Goal: Task Accomplishment & Management: Complete application form

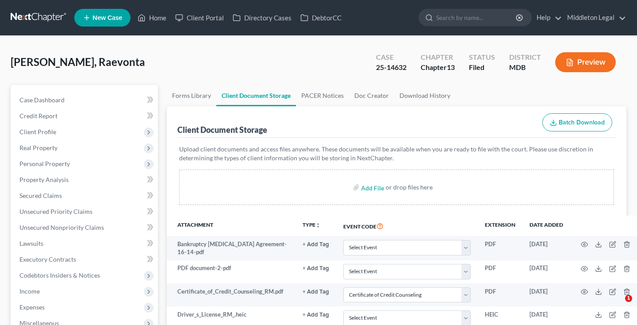
select select "14"
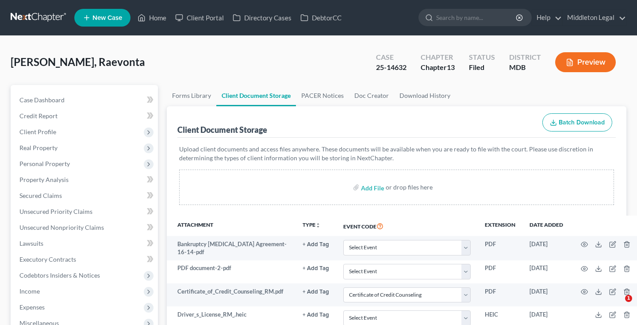
select select "14"
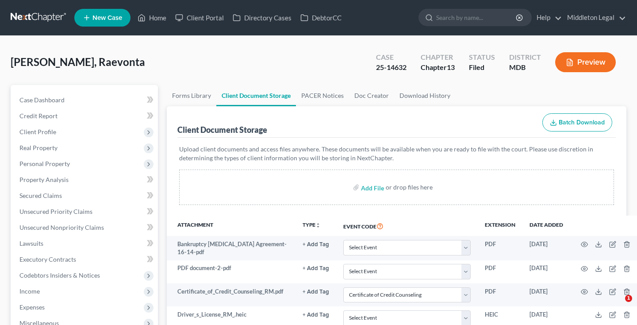
select select "14"
click at [47, 18] on link at bounding box center [39, 18] width 57 height 16
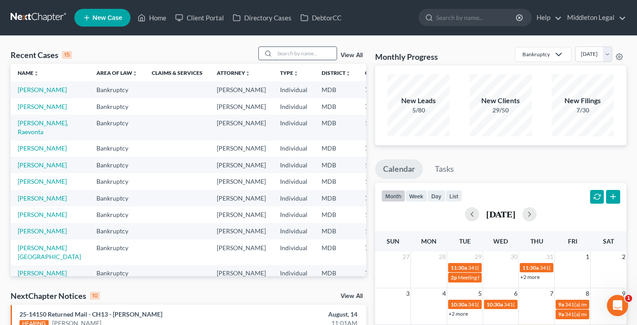
click at [299, 56] on input "search" at bounding box center [306, 53] width 62 height 13
type input "tamar"
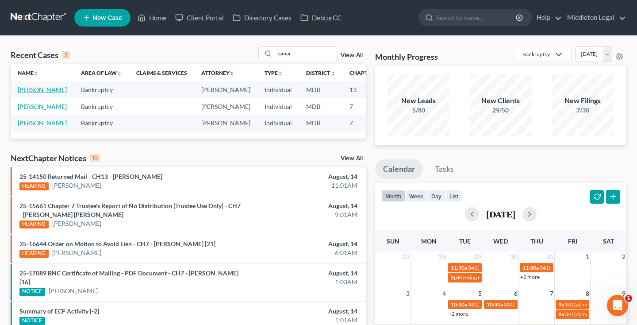
click at [30, 93] on link "[PERSON_NAME]" at bounding box center [42, 90] width 49 height 8
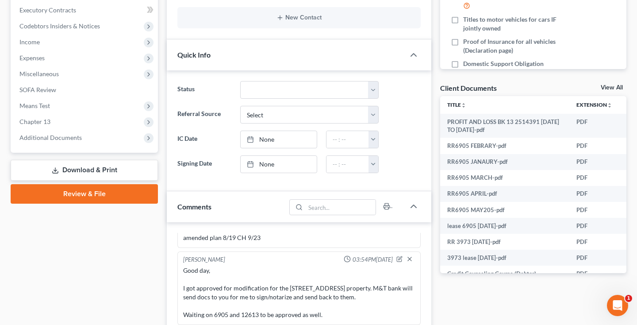
scroll to position [263, 0]
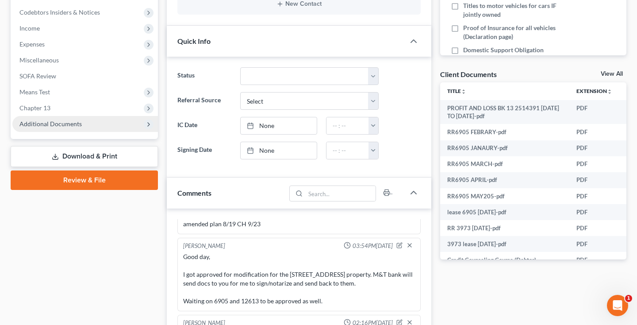
click at [84, 130] on span "Additional Documents" at bounding box center [84, 124] width 145 height 16
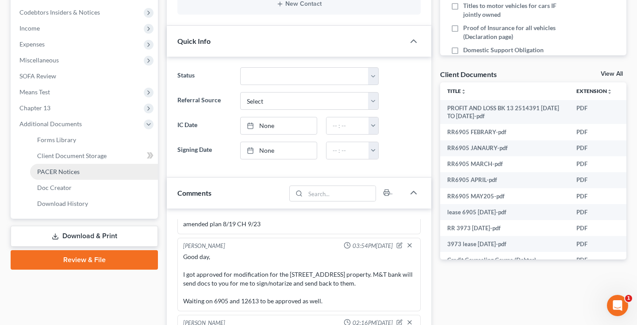
click at [69, 172] on span "PACER Notices" at bounding box center [58, 172] width 42 height 8
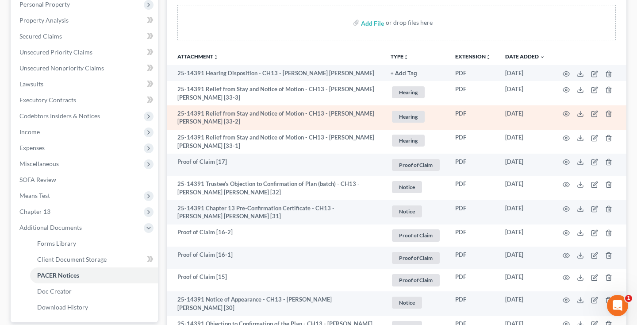
scroll to position [169, 0]
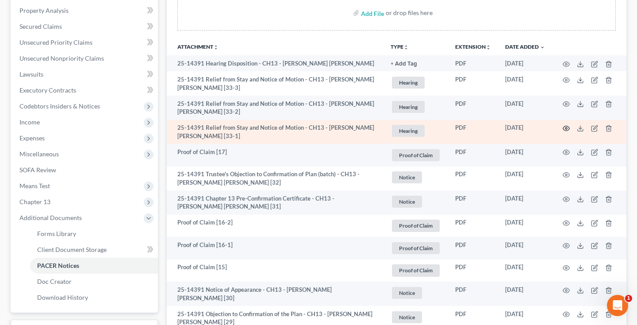
click at [565, 127] on icon "button" at bounding box center [565, 128] width 7 height 7
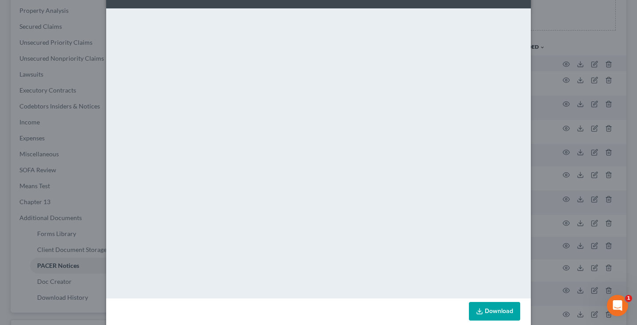
scroll to position [58, 0]
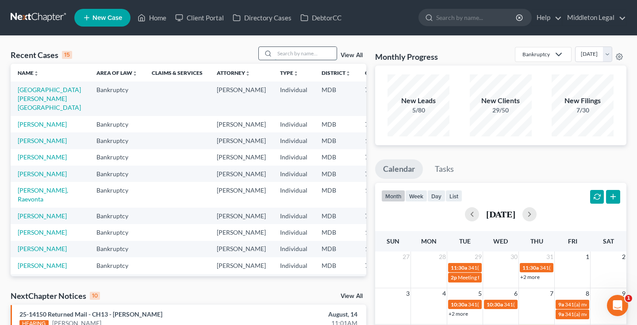
click at [298, 55] on input "search" at bounding box center [306, 53] width 62 height 13
type input "kevon"
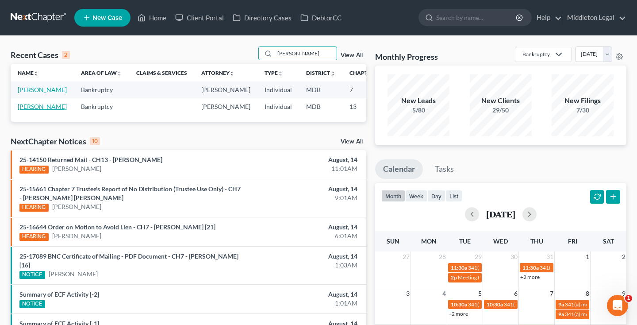
click at [26, 110] on link "Brooks, KeVon" at bounding box center [42, 107] width 49 height 8
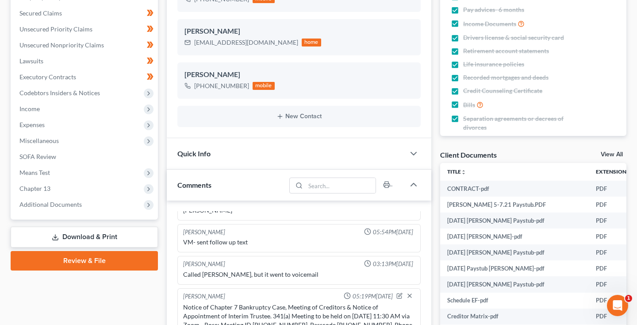
scroll to position [186, 0]
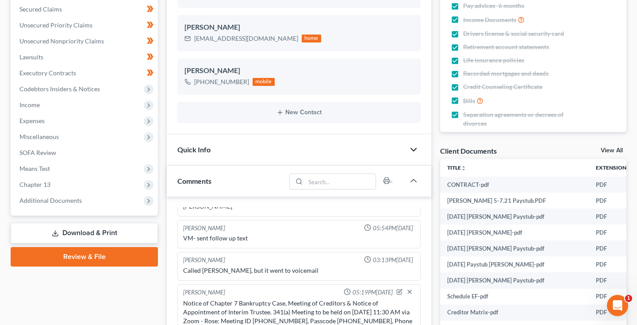
click at [415, 149] on icon "button" at bounding box center [413, 149] width 11 height 11
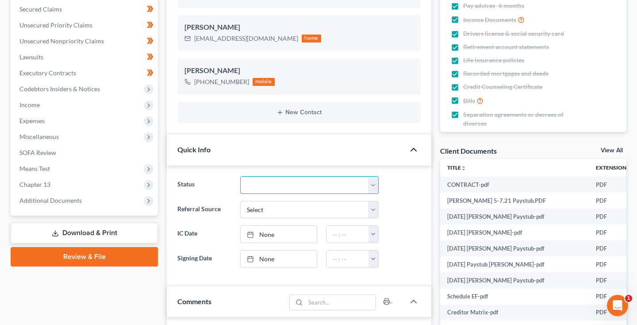
select select "2"
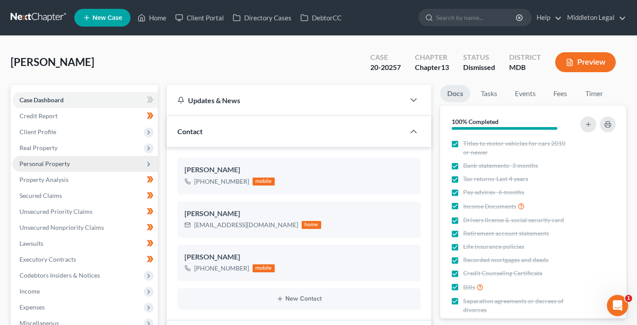
scroll to position [0, 0]
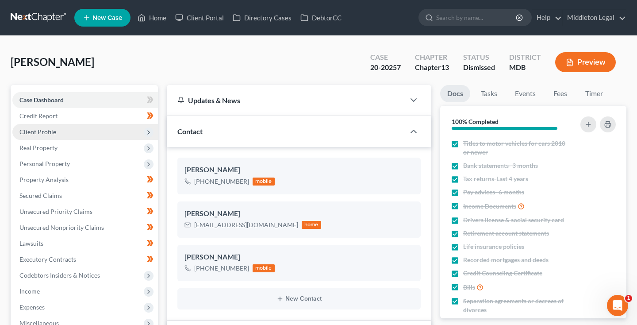
click at [53, 137] on span "Client Profile" at bounding box center [84, 132] width 145 height 16
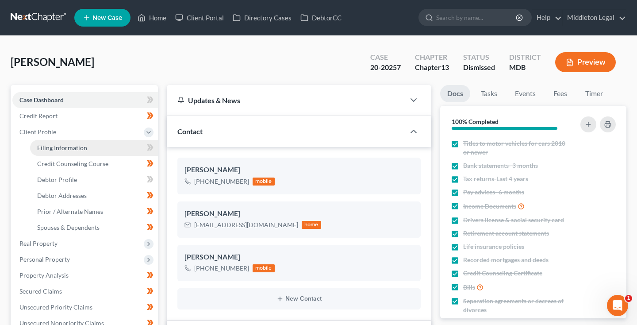
click at [59, 149] on span "Filing Information" at bounding box center [62, 148] width 50 height 8
select select "1"
select select "0"
select select "3"
select select "21"
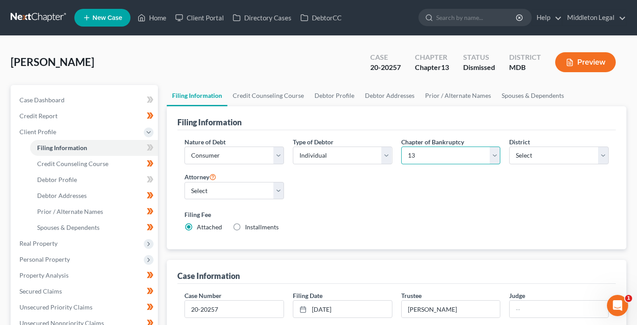
select select "0"
click at [24, 16] on link at bounding box center [39, 18] width 57 height 16
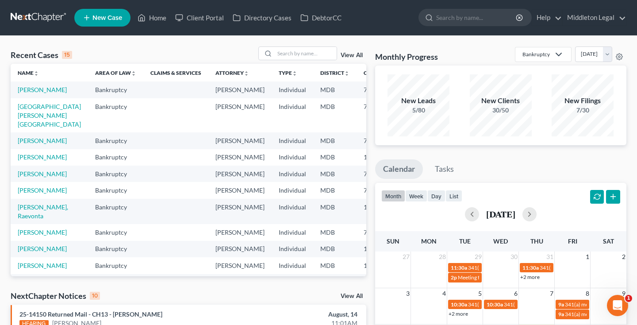
click at [31, 165] on td "[PERSON_NAME]" at bounding box center [49, 157] width 77 height 16
click at [33, 160] on link "[PERSON_NAME]" at bounding box center [42, 157] width 49 height 8
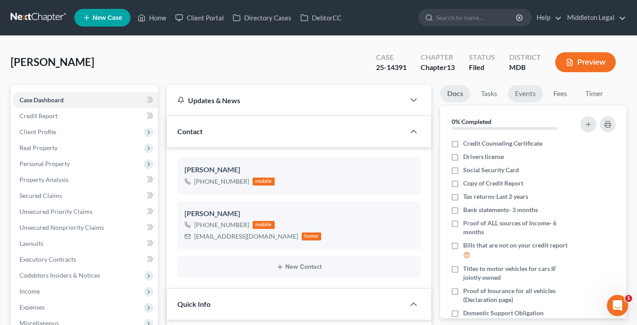
click at [524, 97] on link "Events" at bounding box center [525, 93] width 35 height 17
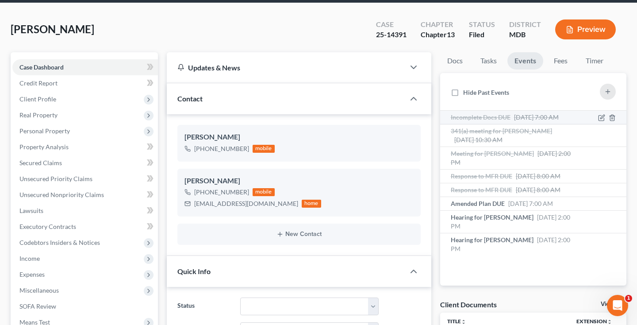
scroll to position [40, 0]
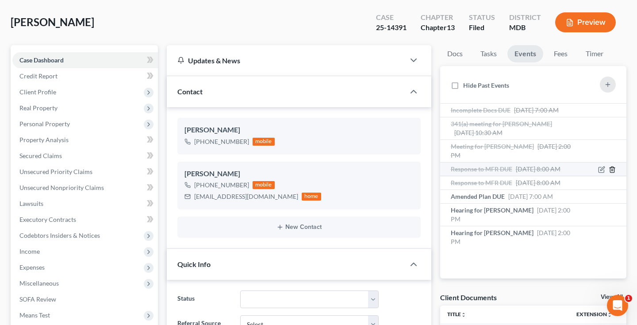
click at [612, 166] on icon "button" at bounding box center [611, 169] width 7 height 7
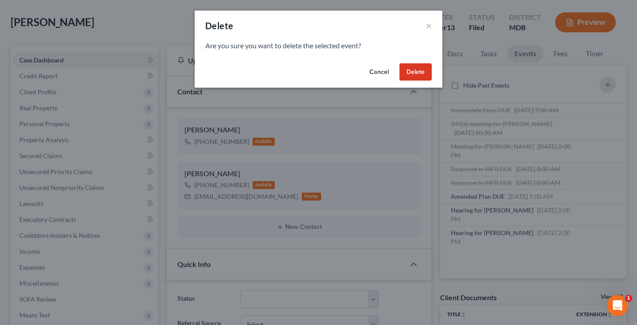
click at [412, 74] on button "Delete" at bounding box center [415, 72] width 32 height 18
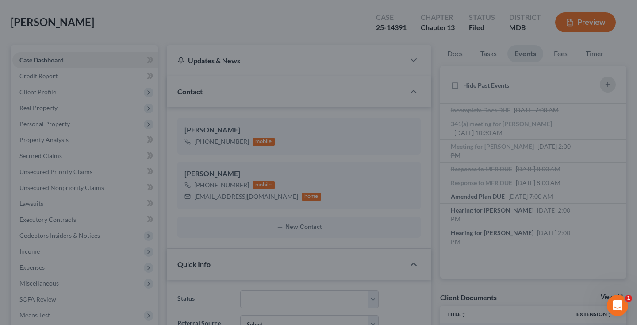
scroll to position [0, 0]
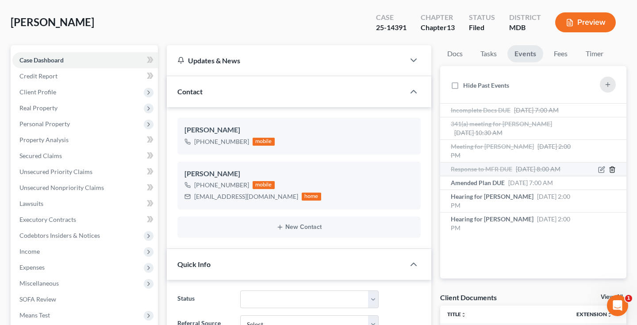
click at [610, 172] on icon "button" at bounding box center [612, 169] width 4 height 6
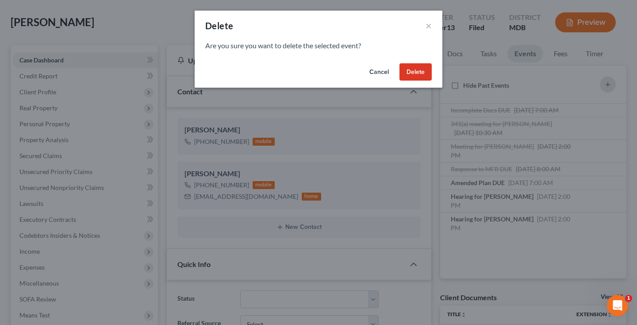
click at [418, 74] on button "Delete" at bounding box center [415, 72] width 32 height 18
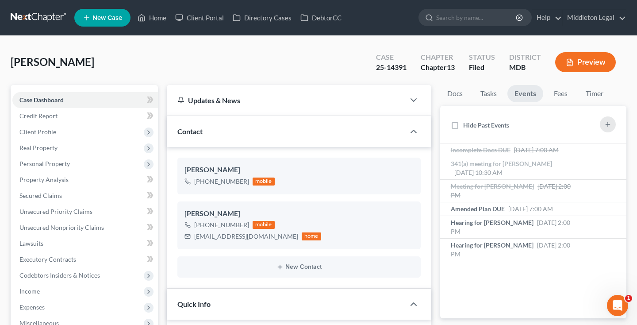
click at [56, 19] on link at bounding box center [39, 18] width 57 height 16
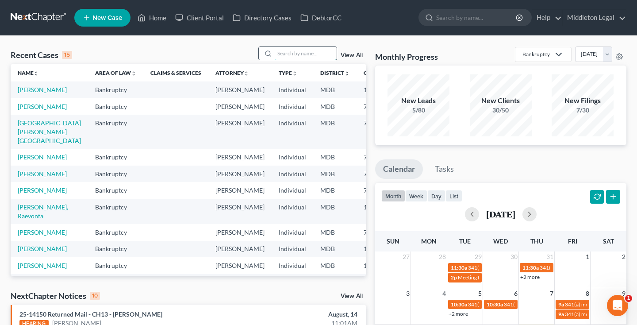
click at [313, 50] on input "search" at bounding box center [306, 53] width 62 height 13
type input "[PERSON_NAME]"
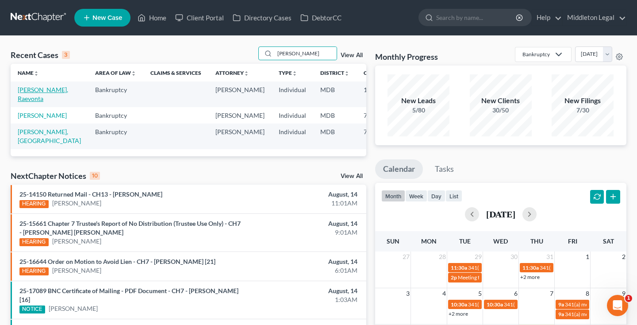
click at [30, 99] on link "[PERSON_NAME], Raevonta" at bounding box center [43, 94] width 50 height 16
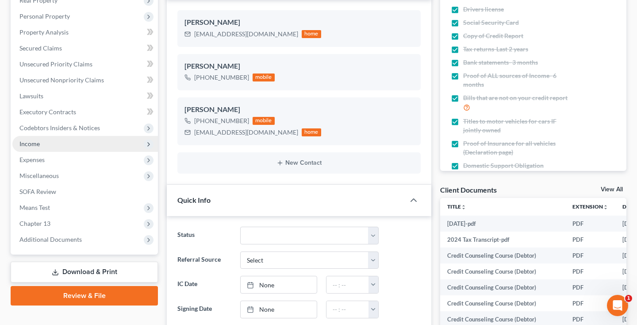
scroll to position [142, 0]
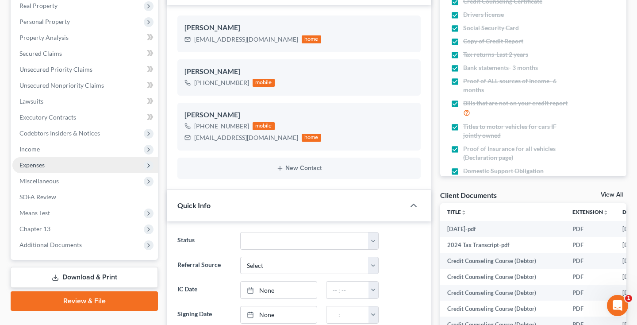
click at [29, 164] on span "Expenses" at bounding box center [31, 165] width 25 height 8
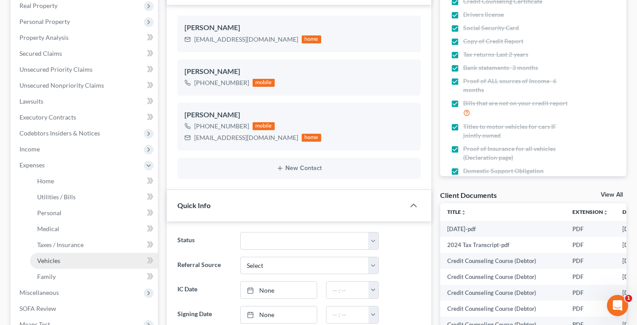
click at [52, 261] on span "Vehicles" at bounding box center [48, 260] width 23 height 8
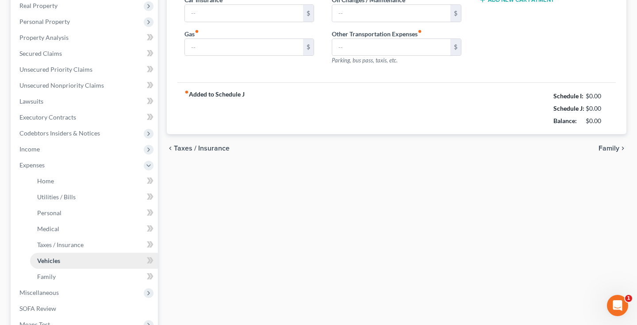
scroll to position [29, 0]
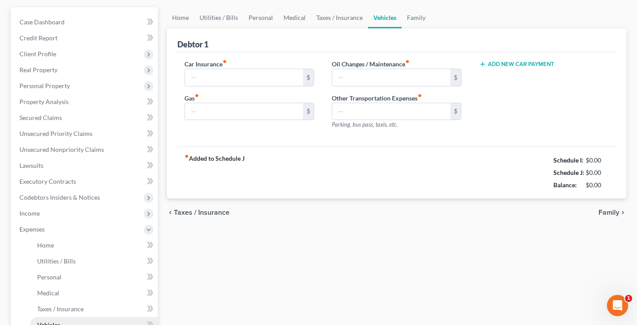
type input "138.00"
type input "40.00"
type input "70.00"
type input "0.00"
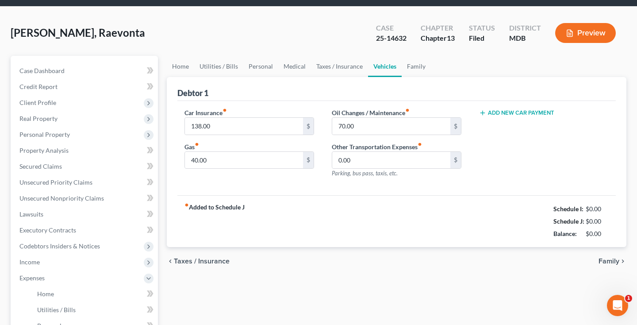
scroll to position [0, 0]
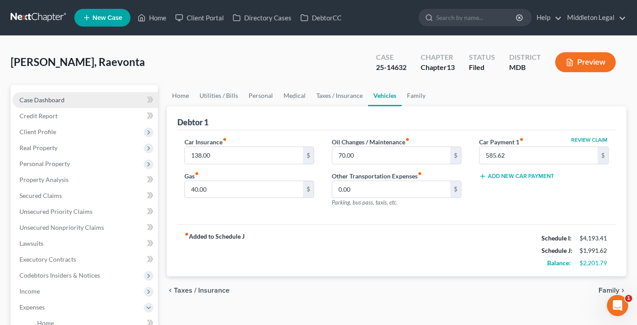
click at [73, 99] on link "Case Dashboard" at bounding box center [84, 100] width 145 height 16
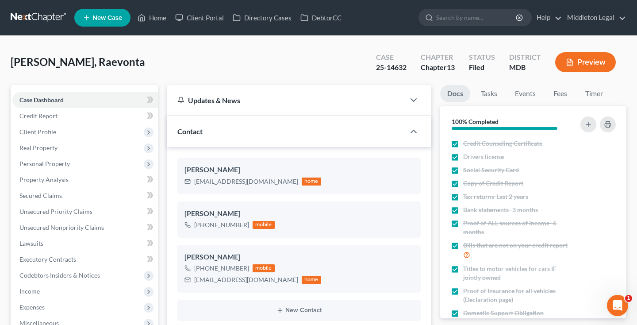
scroll to position [773, 0]
drag, startPoint x: 195, startPoint y: 182, endPoint x: 256, endPoint y: 185, distance: 61.5
click at [256, 185] on div "rmitchell592@gmail.com" at bounding box center [246, 181] width 104 height 9
click at [237, 117] on div "Contact" at bounding box center [286, 131] width 238 height 31
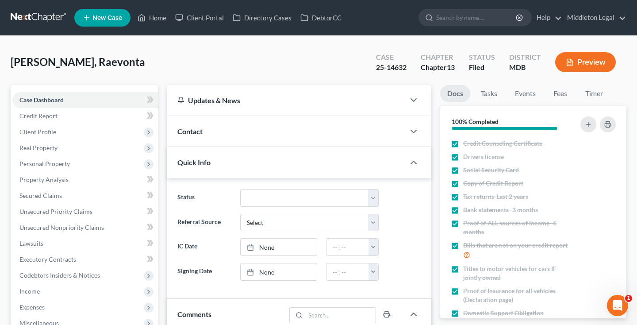
click at [47, 16] on link at bounding box center [39, 18] width 57 height 16
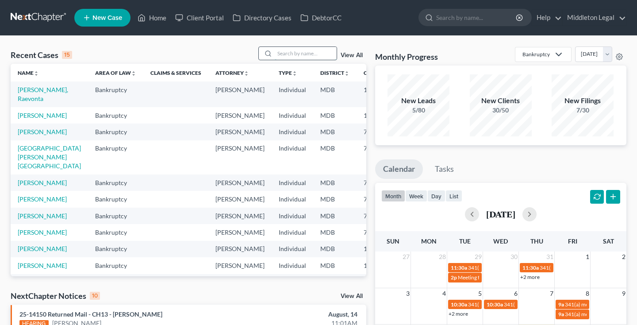
click at [306, 51] on input "search" at bounding box center [306, 53] width 62 height 13
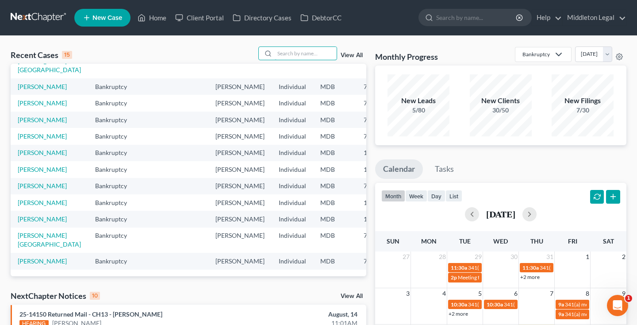
scroll to position [166, 0]
click at [32, 187] on link "[PERSON_NAME]" at bounding box center [42, 186] width 49 height 8
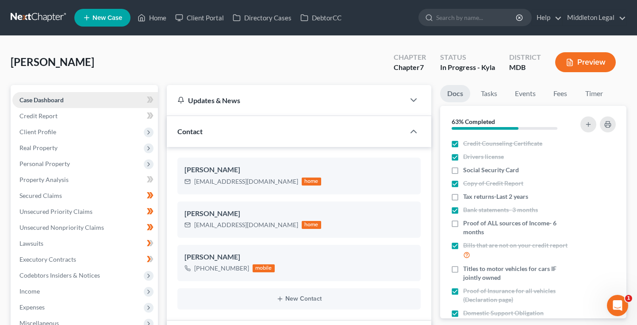
scroll to position [222, 0]
click at [86, 103] on link "Case Dashboard" at bounding box center [84, 100] width 145 height 16
click at [78, 118] on link "Credit Report" at bounding box center [84, 116] width 145 height 16
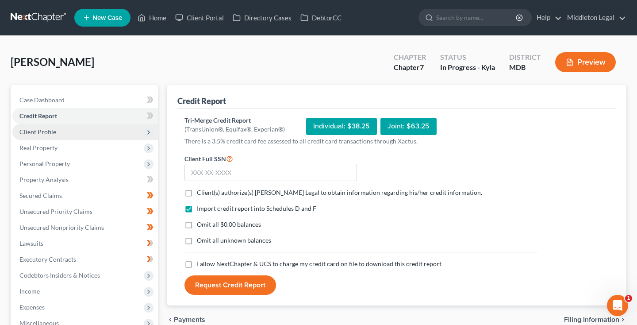
click at [71, 130] on span "Client Profile" at bounding box center [84, 132] width 145 height 16
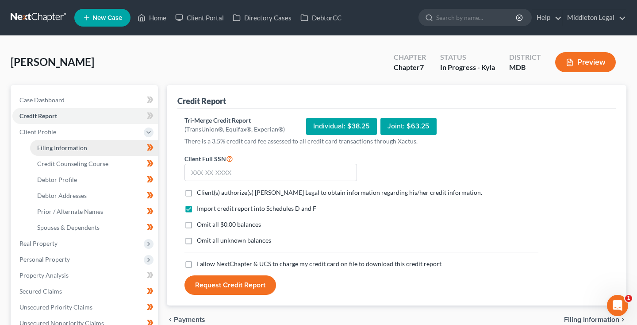
click at [69, 145] on span "Filing Information" at bounding box center [62, 148] width 50 height 8
select select "1"
select select "0"
select select "38"
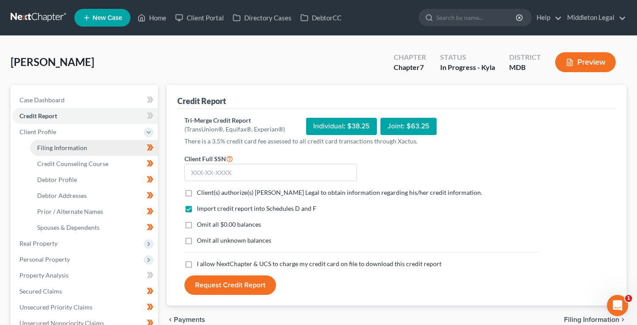
select select "0"
select select "21"
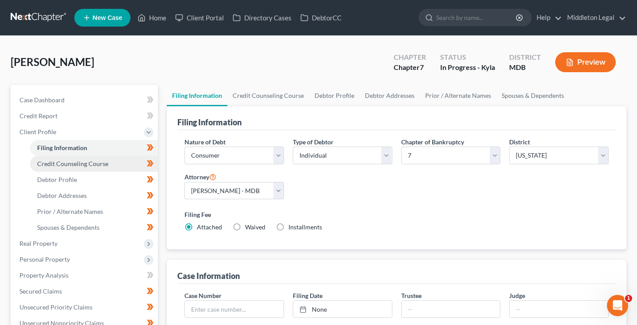
click at [67, 160] on span "Credit Counseling Course" at bounding box center [72, 164] width 71 height 8
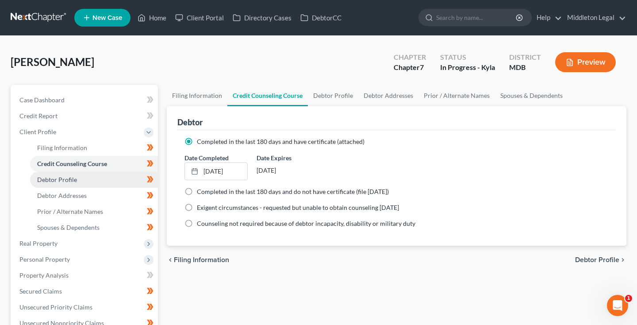
click at [66, 179] on span "Debtor Profile" at bounding box center [57, 180] width 40 height 8
select select "1"
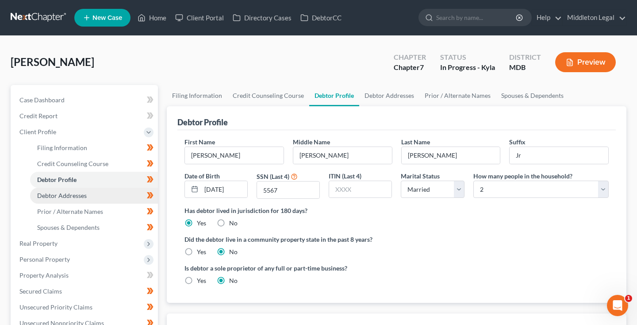
click at [66, 193] on span "Debtor Addresses" at bounding box center [62, 195] width 50 height 8
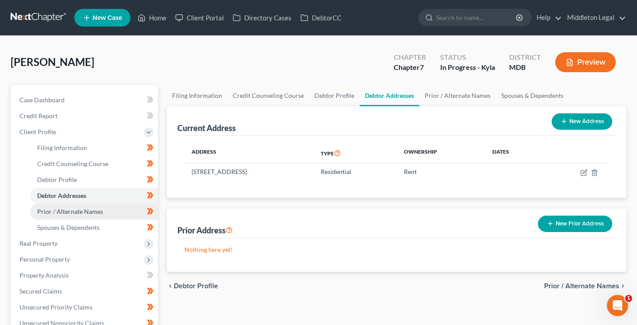
click at [72, 207] on span "Prior / Alternate Names" at bounding box center [70, 211] width 66 height 8
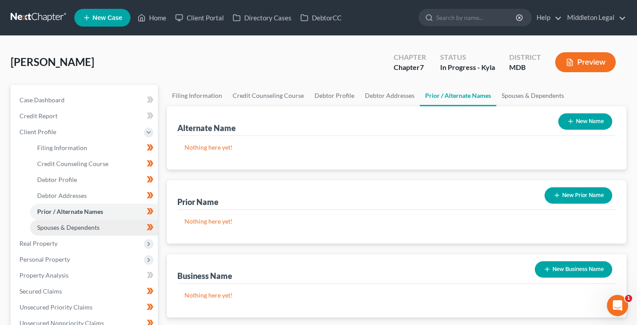
click at [73, 230] on span "Spouses & Dependents" at bounding box center [68, 227] width 62 height 8
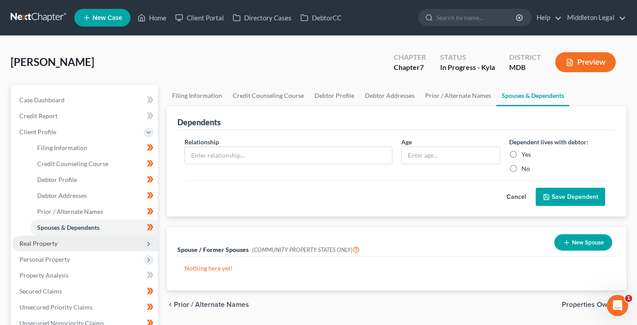
click at [49, 245] on span "Real Property" at bounding box center [38, 243] width 38 height 8
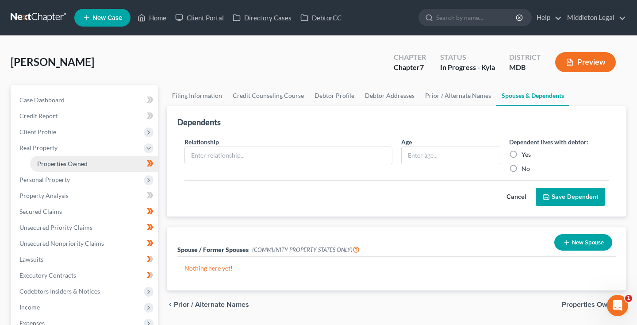
click at [59, 165] on span "Properties Owned" at bounding box center [62, 164] width 50 height 8
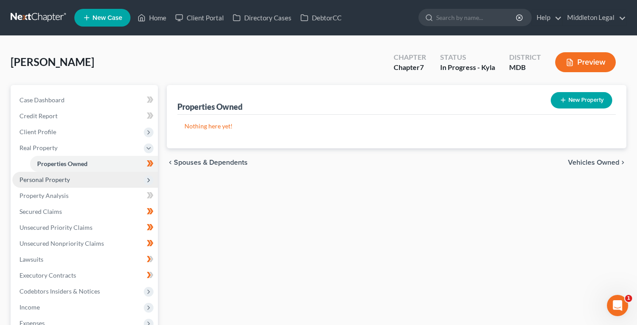
click at [63, 178] on span "Personal Property" at bounding box center [44, 180] width 50 height 8
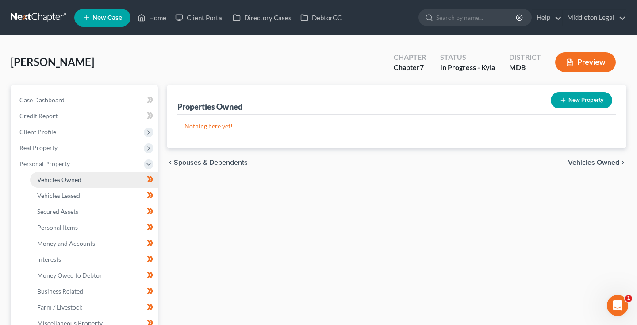
click at [63, 182] on span "Vehicles Owned" at bounding box center [59, 180] width 44 height 8
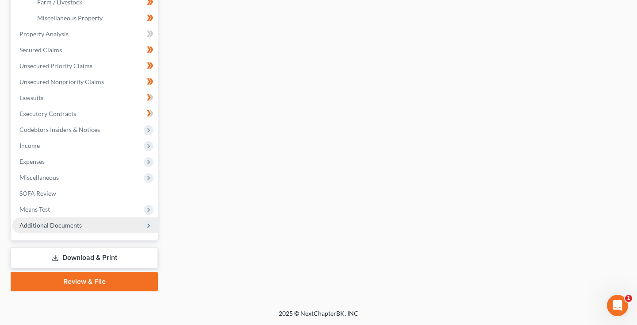
click at [66, 224] on span "Additional Documents" at bounding box center [50, 225] width 62 height 8
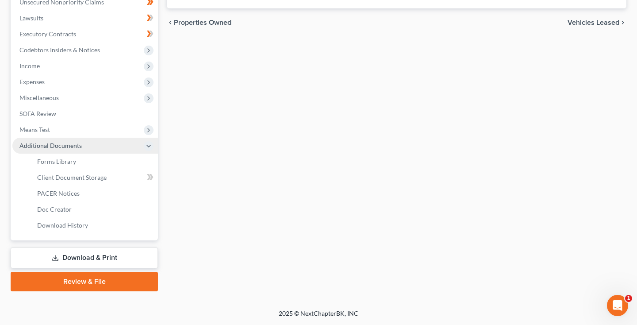
scroll to position [225, 0]
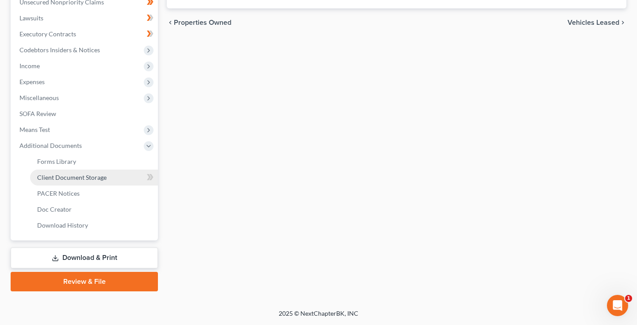
click at [74, 180] on span "Client Document Storage" at bounding box center [71, 177] width 69 height 8
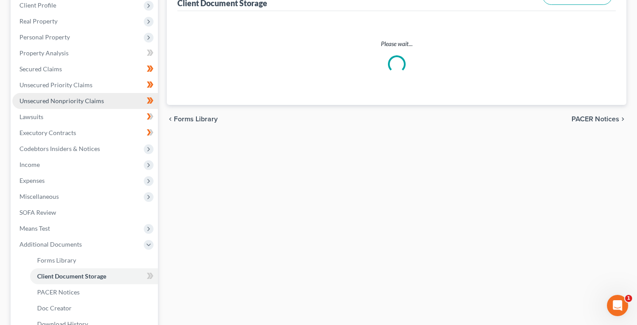
select select "14"
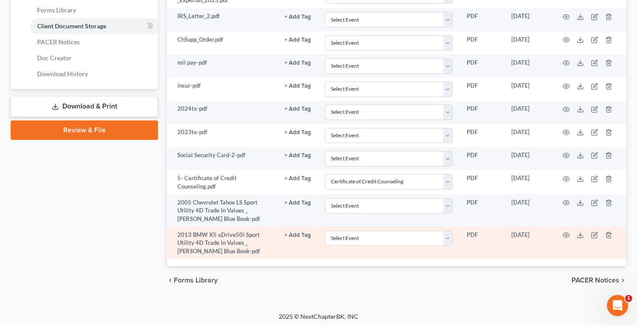
scroll to position [376, 0]
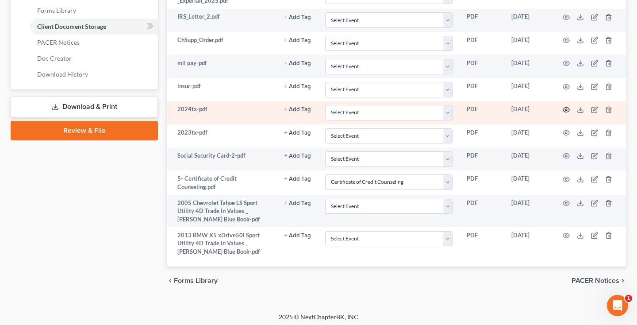
click at [564, 108] on icon "button" at bounding box center [565, 109] width 7 height 7
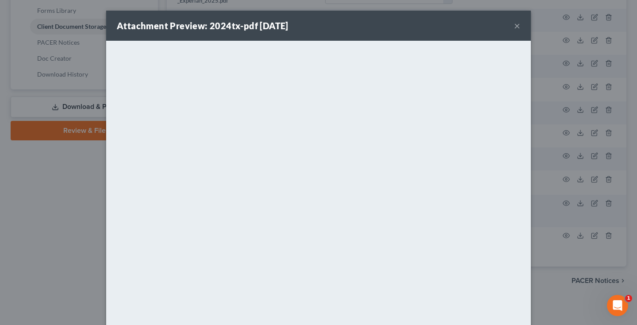
click at [516, 27] on button "×" at bounding box center [517, 25] width 6 height 11
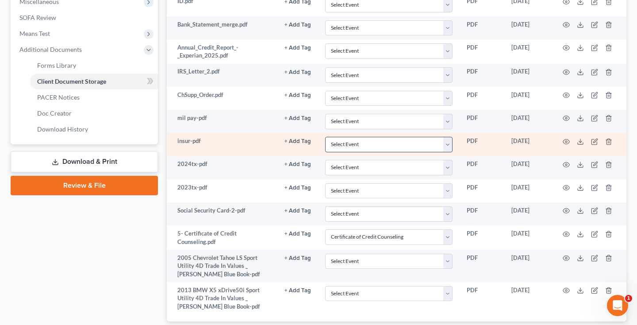
scroll to position [313, 0]
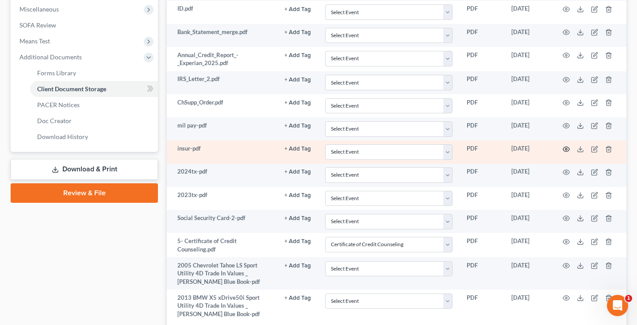
click at [566, 148] on icon "button" at bounding box center [565, 148] width 7 height 7
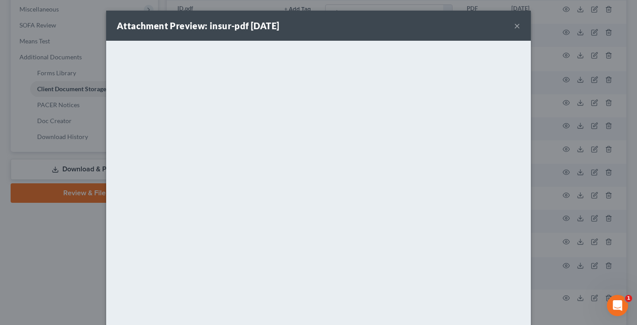
drag, startPoint x: 539, startPoint y: 149, endPoint x: 516, endPoint y: 27, distance: 123.7
click at [516, 27] on button "×" at bounding box center [517, 25] width 6 height 11
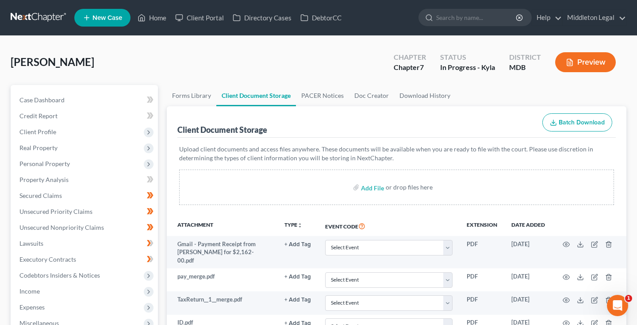
scroll to position [0, 0]
click at [365, 185] on input "file" at bounding box center [371, 187] width 21 height 16
type input "C:\fakepath\2013 BMW X5 xDrive50i Sport Utility 4D Trade In Values | Kelley Blu…"
select select "14"
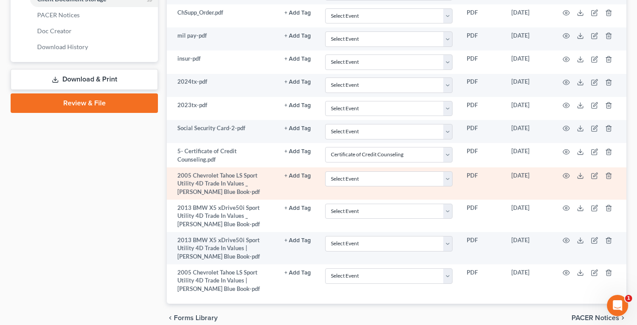
scroll to position [412, 0]
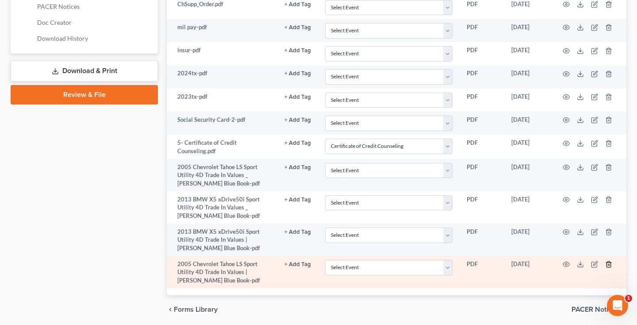
click at [607, 260] on icon "button" at bounding box center [608, 263] width 7 height 7
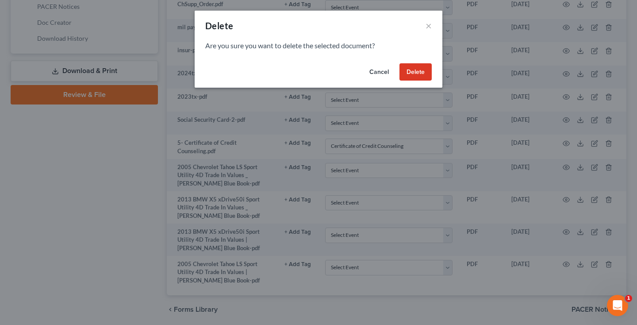
click at [414, 71] on button "Delete" at bounding box center [415, 72] width 32 height 18
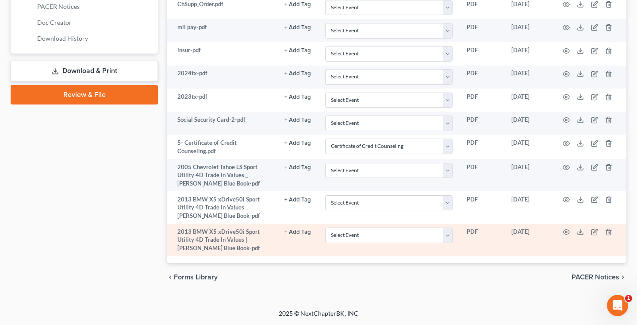
scroll to position [407, 0]
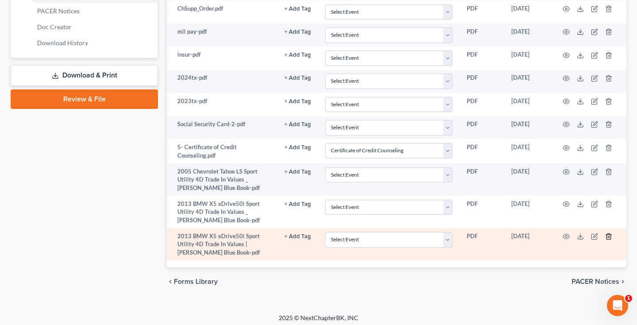
click at [607, 234] on icon "button" at bounding box center [608, 236] width 7 height 7
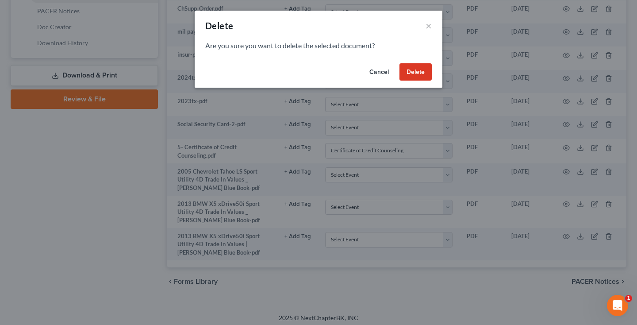
click at [419, 71] on button "Delete" at bounding box center [415, 72] width 32 height 18
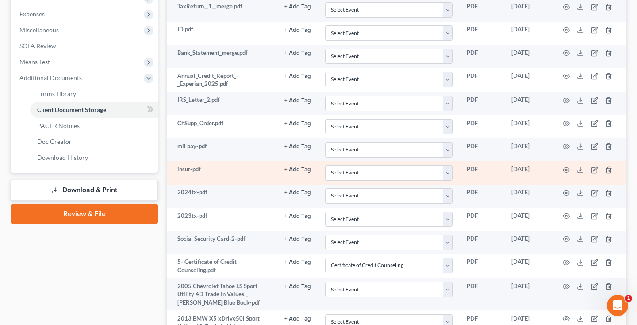
scroll to position [277, 0]
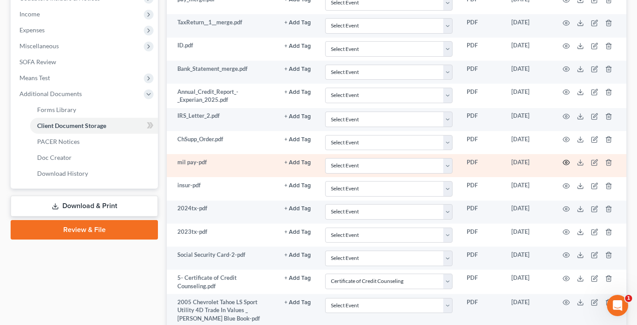
click at [567, 160] on icon "button" at bounding box center [565, 162] width 7 height 7
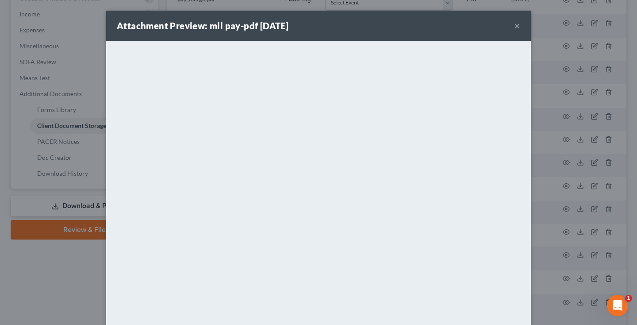
click at [518, 25] on button "×" at bounding box center [517, 25] width 6 height 11
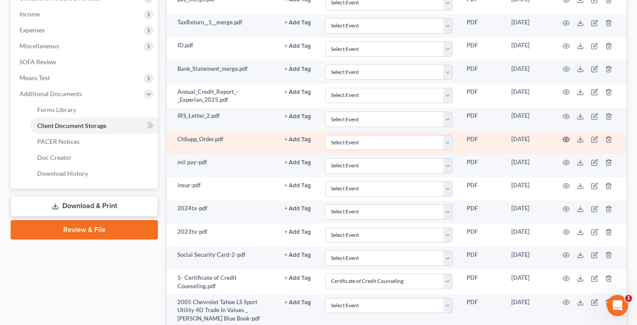
click at [567, 138] on circle "button" at bounding box center [566, 139] width 2 height 2
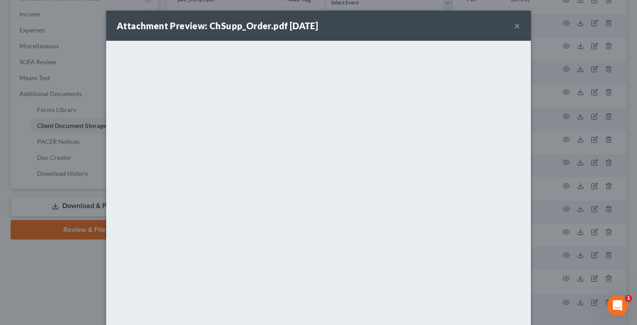
click at [516, 29] on button "×" at bounding box center [517, 25] width 6 height 11
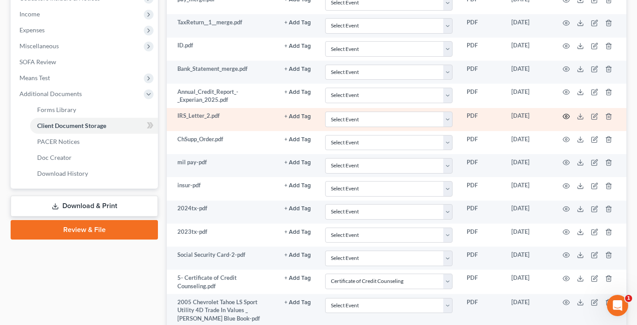
click at [566, 115] on circle "button" at bounding box center [566, 116] width 2 height 2
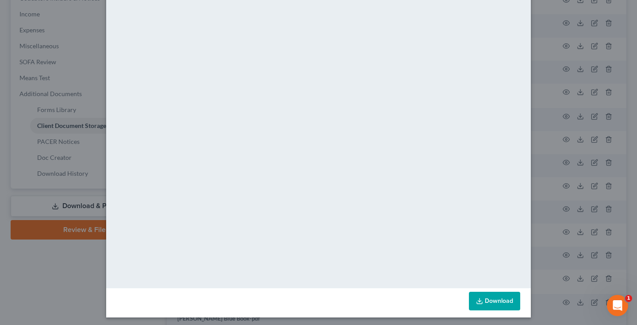
scroll to position [0, 0]
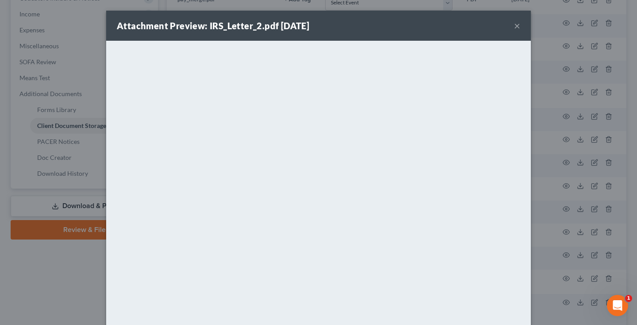
click at [516, 27] on button "×" at bounding box center [517, 25] width 6 height 11
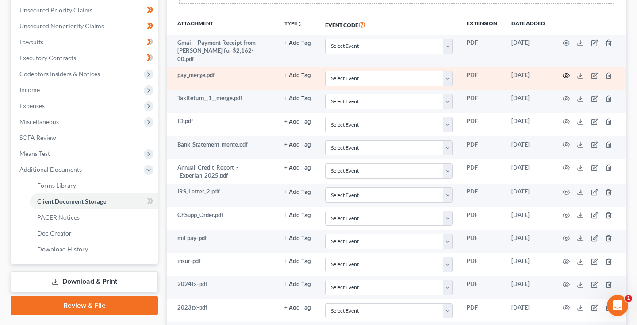
scroll to position [193, 0]
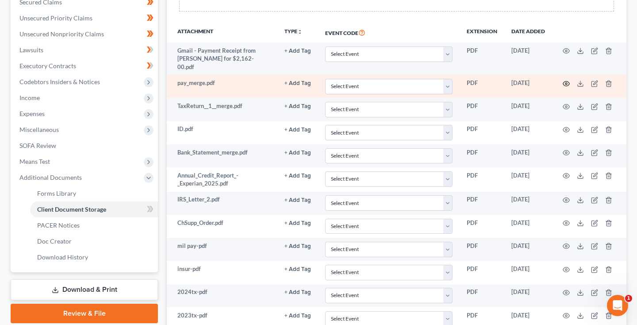
click at [566, 83] on circle "button" at bounding box center [566, 84] width 2 height 2
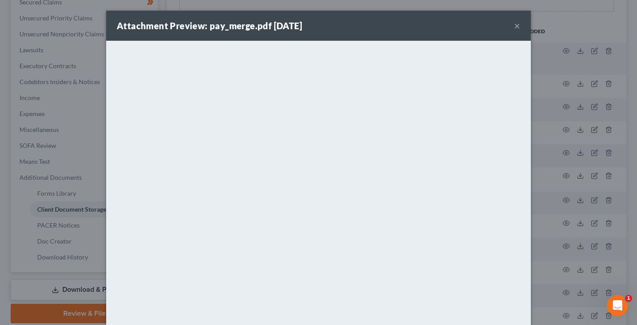
click at [519, 28] on button "×" at bounding box center [517, 25] width 6 height 11
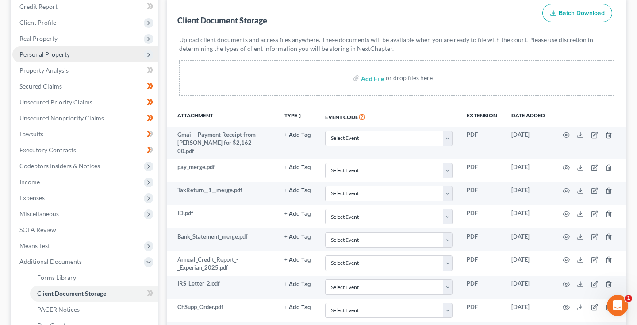
scroll to position [68, 0]
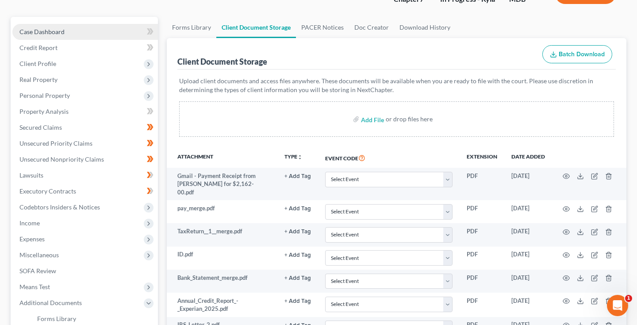
click at [70, 34] on link "Case Dashboard" at bounding box center [84, 32] width 145 height 16
select select "6"
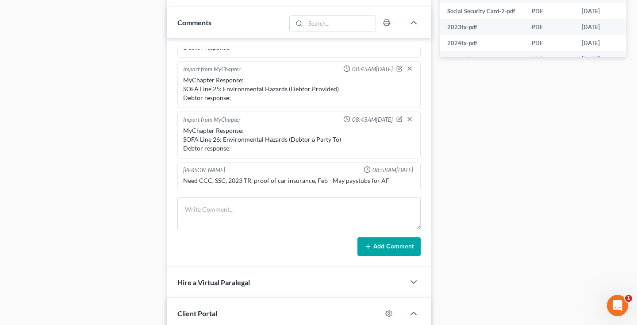
scroll to position [502, 0]
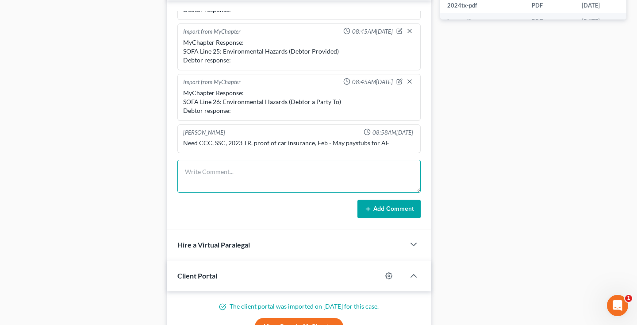
click at [236, 168] on textarea at bounding box center [298, 176] width 243 height 33
type textarea "Garnishment WMATA check DSO Military pay??"
click at [384, 207] on button "Add Comment" at bounding box center [388, 208] width 63 height 19
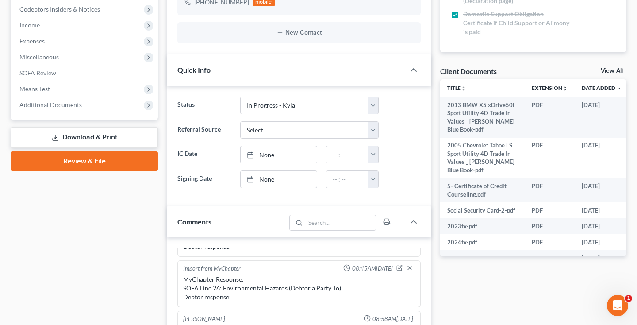
scroll to position [149, 0]
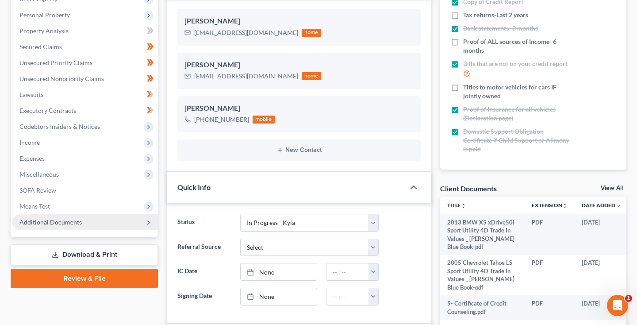
click at [70, 220] on span "Additional Documents" at bounding box center [50, 222] width 62 height 8
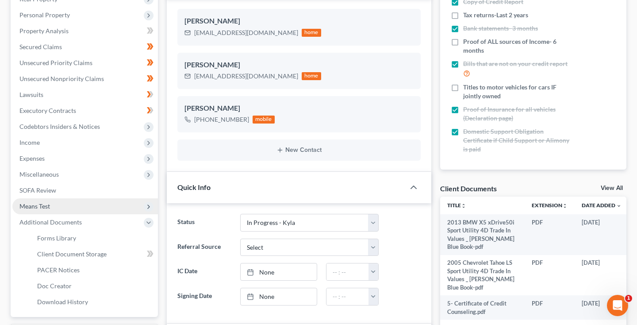
click at [63, 207] on span "Means Test" at bounding box center [84, 206] width 145 height 16
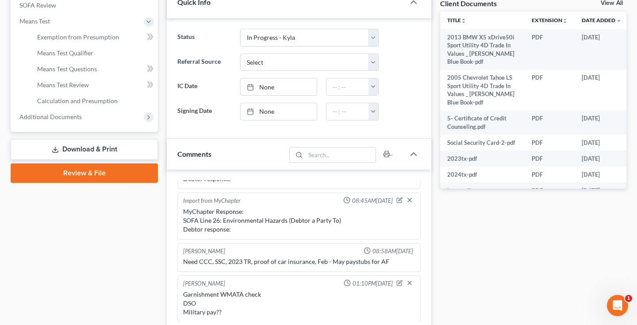
scroll to position [319, 0]
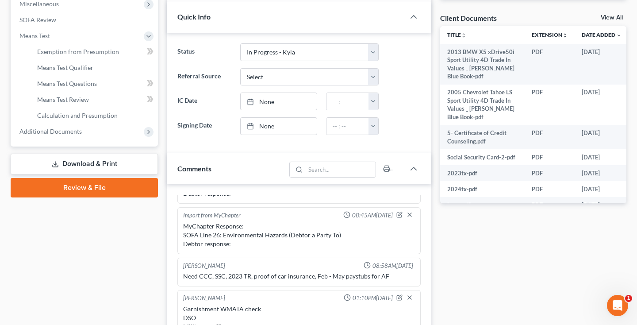
click at [88, 165] on link "Download & Print" at bounding box center [84, 163] width 147 height 21
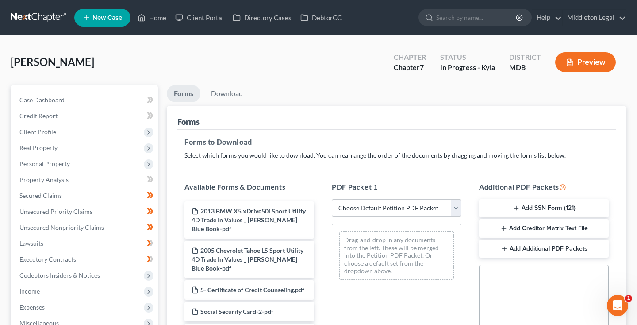
select select "0"
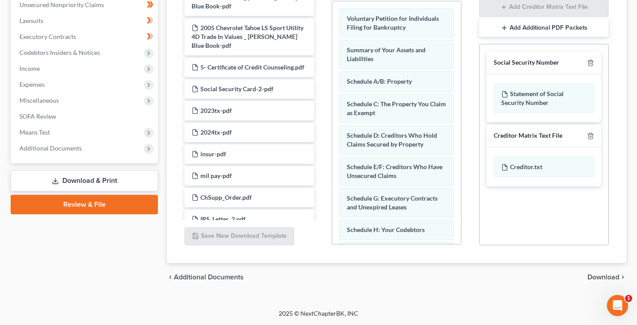
scroll to position [222, 0]
click at [74, 112] on link "SOFA Review" at bounding box center [84, 116] width 145 height 16
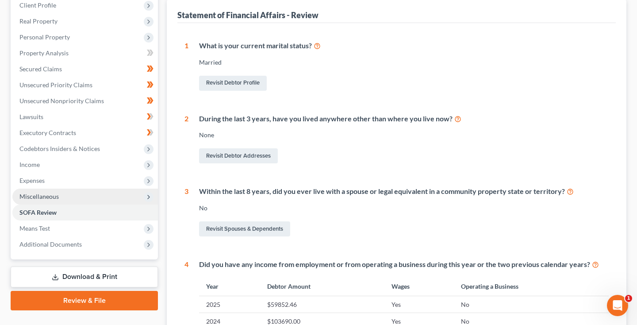
scroll to position [156, 0]
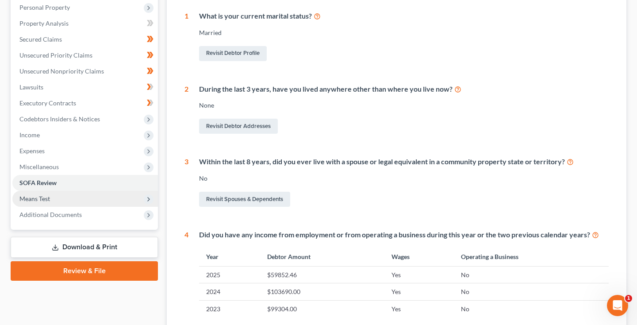
click at [49, 201] on span "Means Test" at bounding box center [34, 199] width 31 height 8
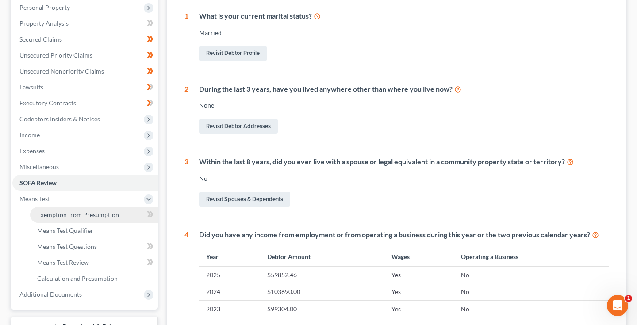
click at [56, 214] on span "Exemption from Presumption" at bounding box center [78, 214] width 82 height 8
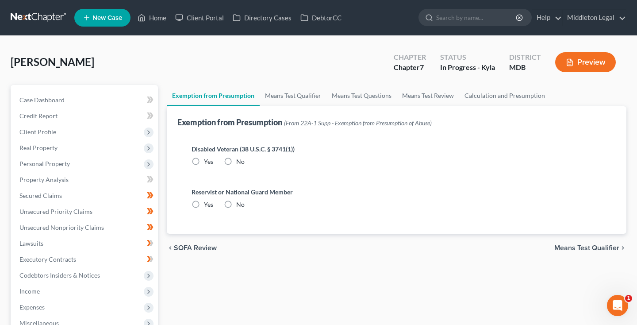
click at [204, 204] on label "Yes" at bounding box center [208, 204] width 9 height 9
click at [207, 204] on input "Yes" at bounding box center [210, 203] width 6 height 6
radio input "true"
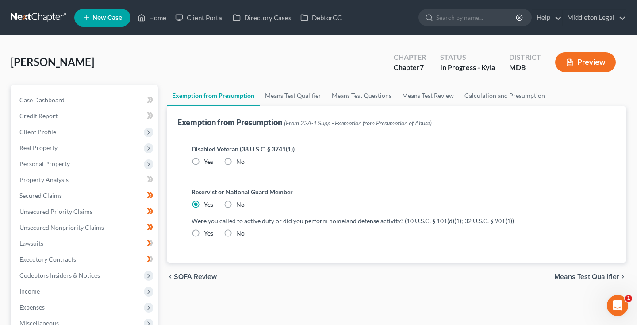
click at [204, 232] on label "Yes" at bounding box center [208, 233] width 9 height 9
click at [207, 232] on input "Yes" at bounding box center [210, 232] width 6 height 6
radio input "true"
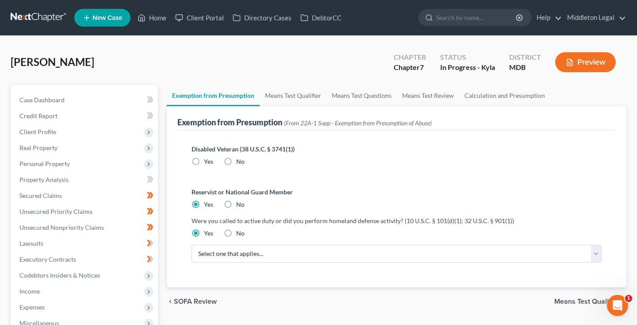
click at [236, 161] on label "No" at bounding box center [240, 161] width 8 height 9
click at [240, 161] on input "No" at bounding box center [243, 160] width 6 height 6
radio input "true"
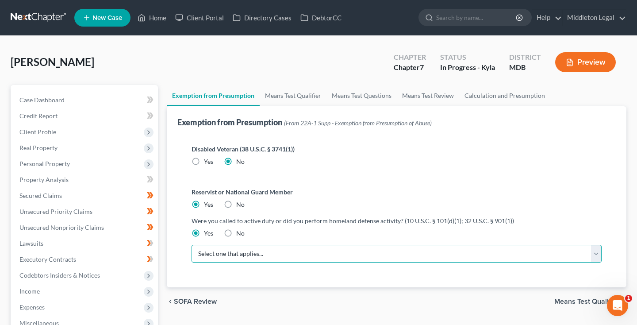
select select "0"
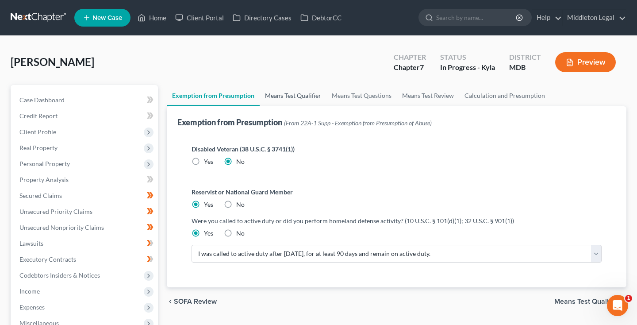
drag, startPoint x: 250, startPoint y: 260, endPoint x: 285, endPoint y: 97, distance: 166.8
click at [285, 97] on link "Means Test Qualifier" at bounding box center [293, 95] width 67 height 21
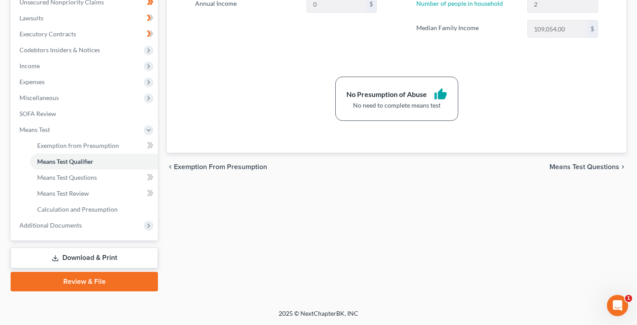
scroll to position [225, 0]
click at [80, 262] on link "Download & Print" at bounding box center [84, 257] width 147 height 21
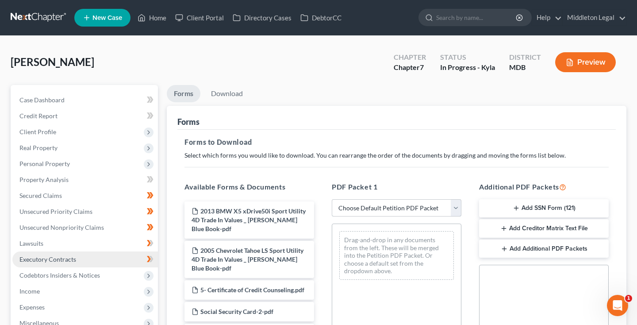
select select "0"
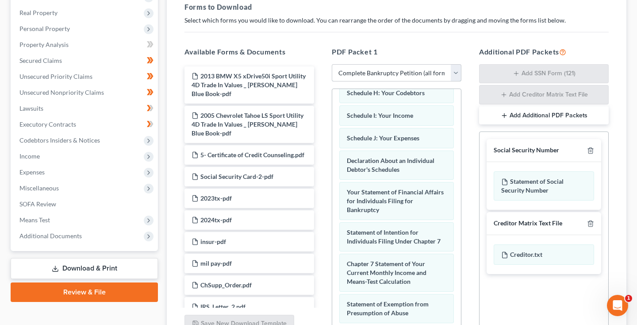
scroll to position [341, 0]
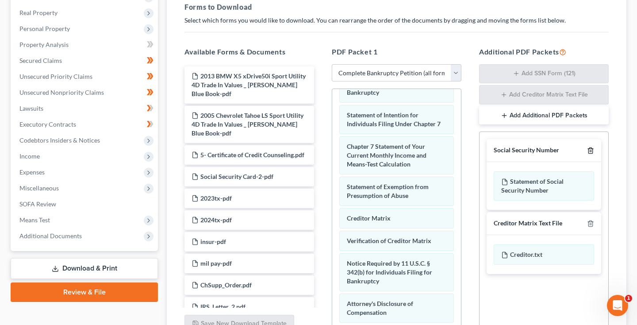
click at [588, 150] on icon "button" at bounding box center [590, 151] width 4 height 6
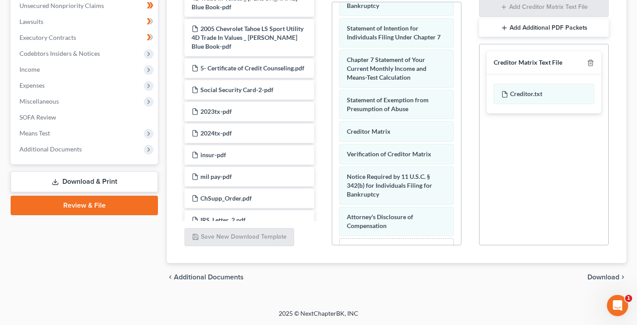
click at [599, 276] on span "Download" at bounding box center [603, 276] width 32 height 7
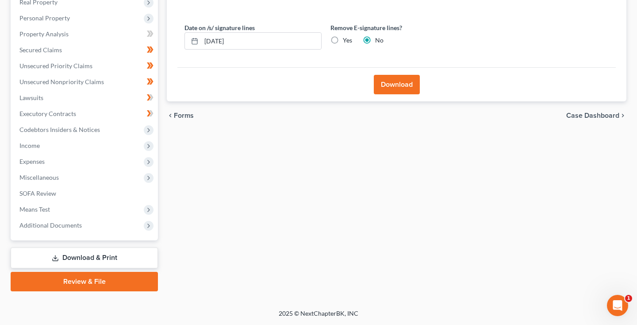
scroll to position [145, 0]
click at [400, 89] on button "Download" at bounding box center [397, 84] width 46 height 19
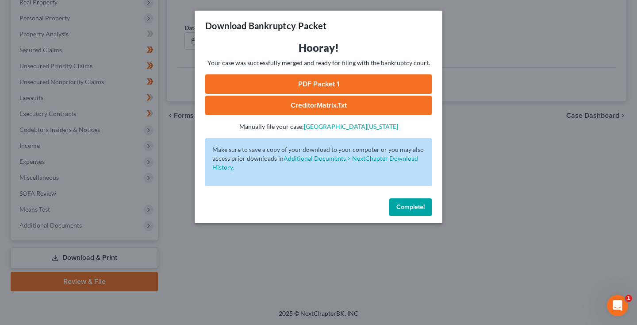
click at [351, 82] on link "PDF Packet 1" at bounding box center [318, 83] width 226 height 19
click at [269, 102] on link "CreditorMatrix.txt" at bounding box center [318, 105] width 226 height 19
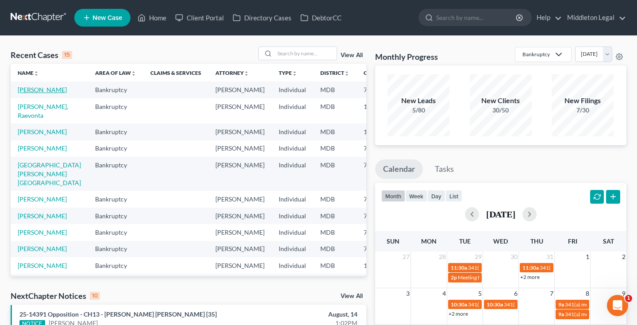
click at [32, 93] on link "[PERSON_NAME]" at bounding box center [42, 90] width 49 height 8
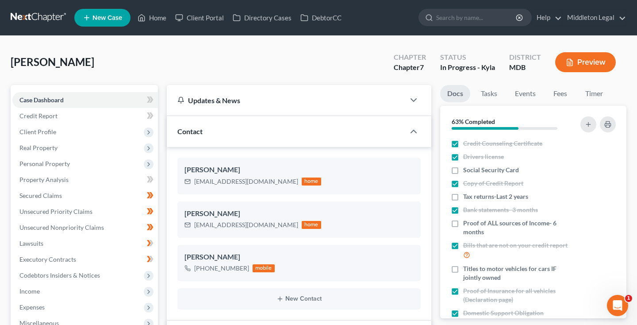
scroll to position [222, 0]
click at [58, 161] on span "Personal Property" at bounding box center [44, 164] width 50 height 8
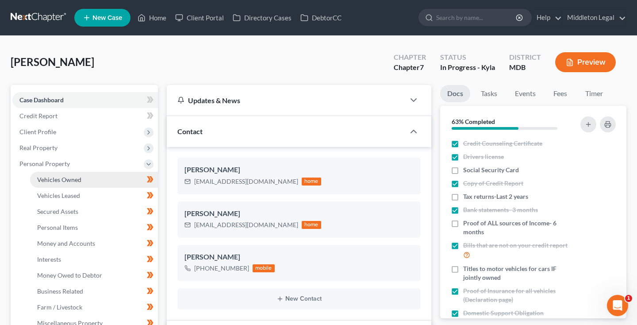
click at [61, 177] on span "Vehicles Owned" at bounding box center [59, 180] width 44 height 8
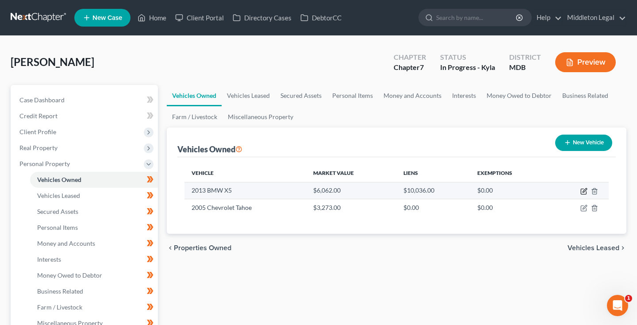
click at [582, 189] on icon "button" at bounding box center [583, 191] width 5 height 5
select select "0"
select select "13"
select select "2"
select select "0"
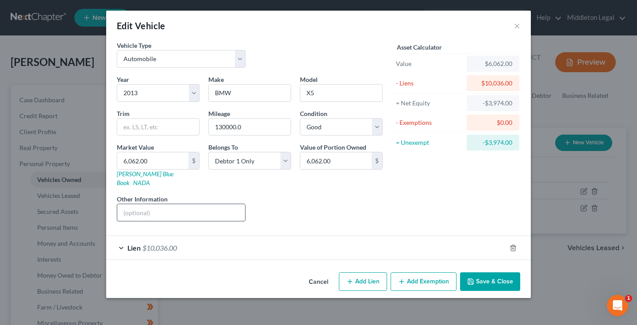
click at [168, 204] on input "text" at bounding box center [181, 212] width 128 height 17
paste input "[US_VEHICLE_IDENTIFICATION_NUMBER]"
type input "VIN [US_VEHICLE_IDENTIFICATION_NUMBER]"
click at [134, 175] on link "[PERSON_NAME] Blue Book" at bounding box center [145, 178] width 57 height 16
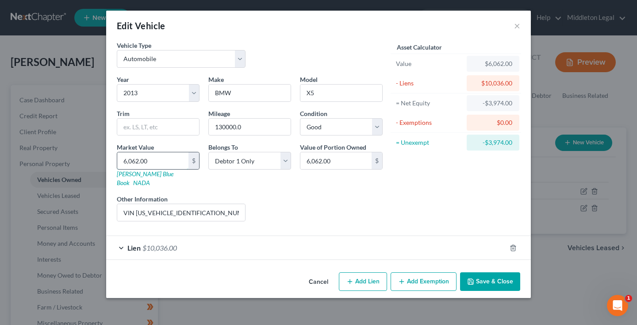
click at [170, 157] on input "6,062.00" at bounding box center [152, 160] width 71 height 17
click at [170, 156] on input "6,062.00" at bounding box center [152, 160] width 71 height 17
type input "4"
type input "4.00"
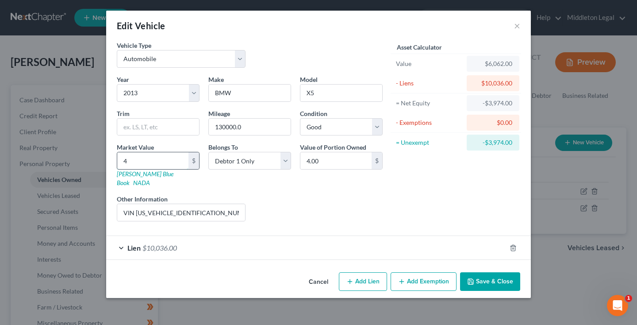
type input "43"
type input "43.00"
type input "432"
type input "432.00"
type input "4329"
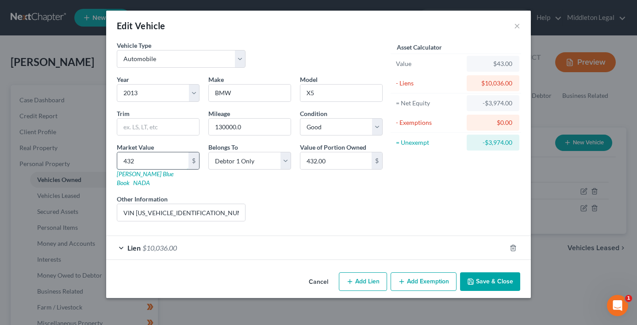
type input "4,329.00"
type input "4,329"
click at [480, 273] on button "Save & Close" at bounding box center [490, 281] width 60 height 19
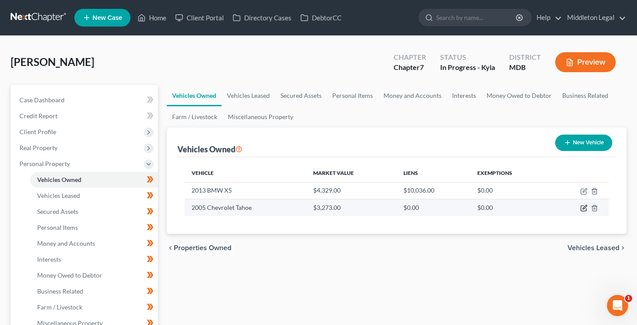
click at [581, 208] on icon "button" at bounding box center [583, 208] width 5 height 5
select select "0"
select select "21"
select select "3"
select select "0"
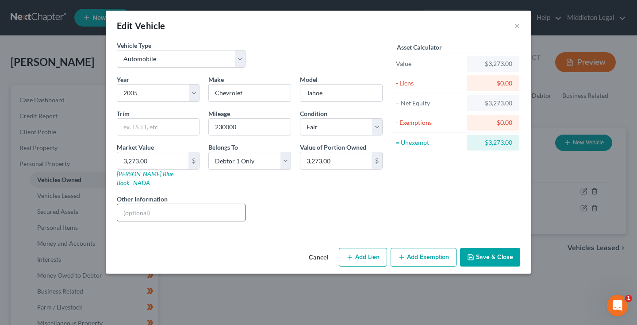
click at [182, 204] on input "text" at bounding box center [181, 212] width 128 height 17
type input "v"
paste input "[US_VEHICLE_IDENTIFICATION_NUMBER]"
type input "VIN [US_VEHICLE_IDENTIFICATION_NUMBER]"
click at [128, 176] on link "[PERSON_NAME] Blue Book" at bounding box center [145, 178] width 57 height 16
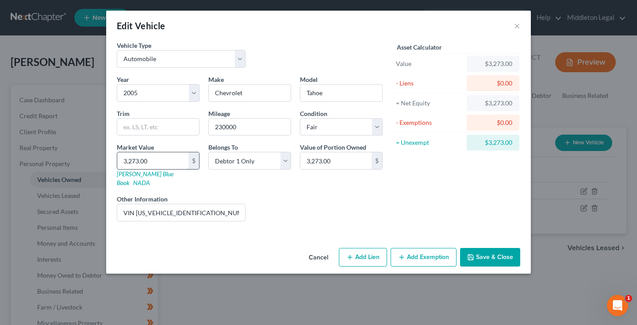
click at [152, 164] on input "3,273.00" at bounding box center [152, 160] width 71 height 17
type input "2"
type input "2.00"
type input "22"
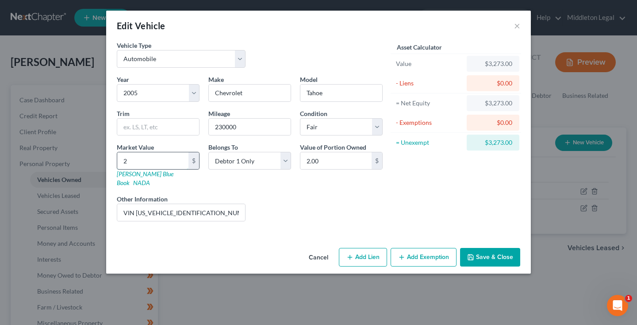
type input "22.00"
type input "224"
type input "224.00"
type input "2241"
type input "2,241.00"
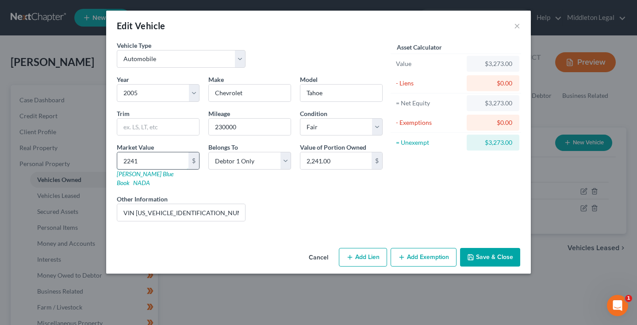
type input "2,241"
click at [420, 250] on button "Add Exemption" at bounding box center [423, 257] width 66 height 19
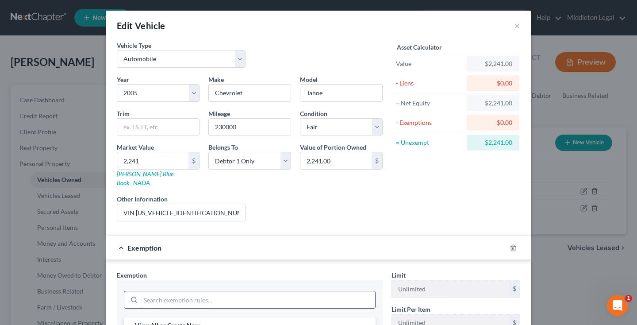
click at [301, 291] on input "search" at bounding box center [258, 299] width 234 height 17
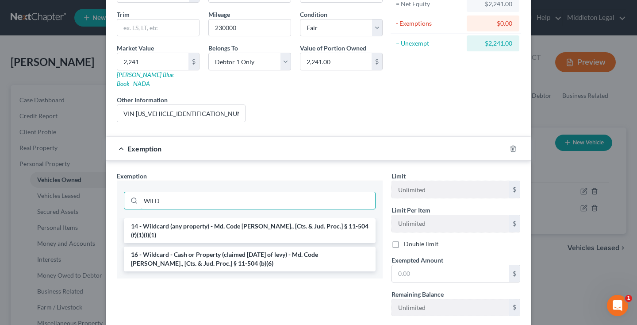
scroll to position [109, 0]
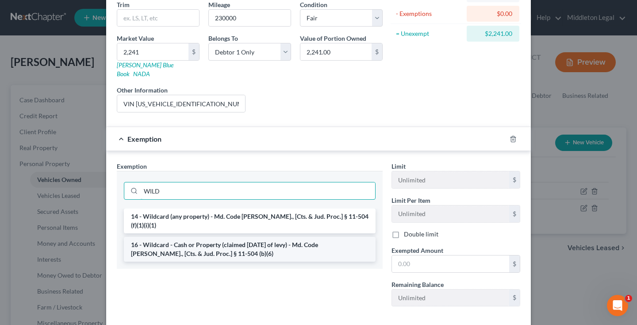
type input "WILD"
click at [294, 237] on li "16 - Wildcard - Cash or Property (claimed [DATE] of levy) - Md. Code [PERSON_NA…" at bounding box center [250, 249] width 252 height 25
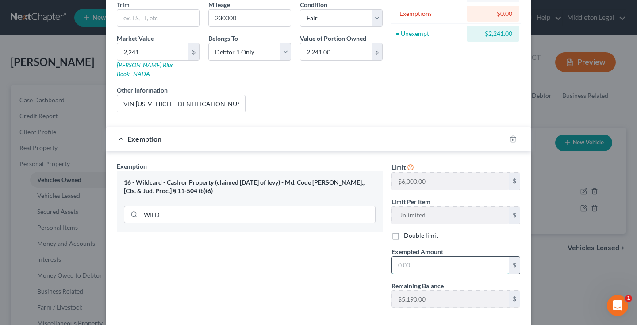
click at [423, 256] on input "text" at bounding box center [450, 264] width 117 height 17
type input "2,241"
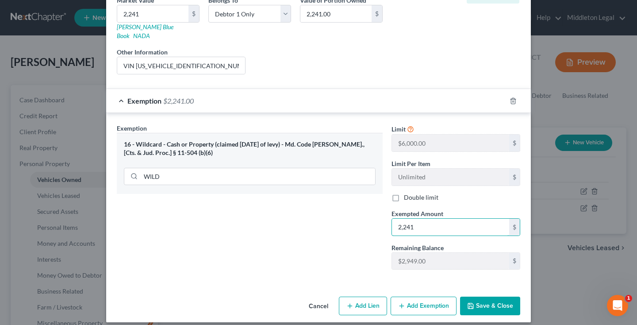
scroll to position [146, 0]
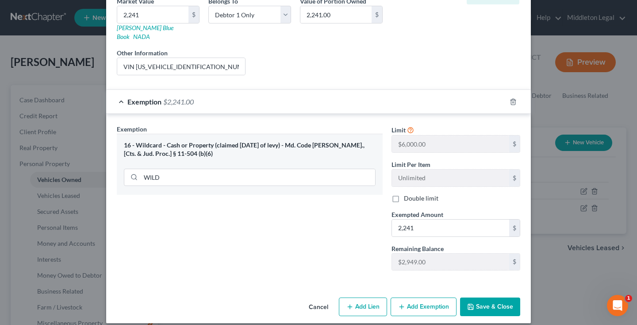
click at [485, 303] on button "Save & Close" at bounding box center [490, 306] width 60 height 19
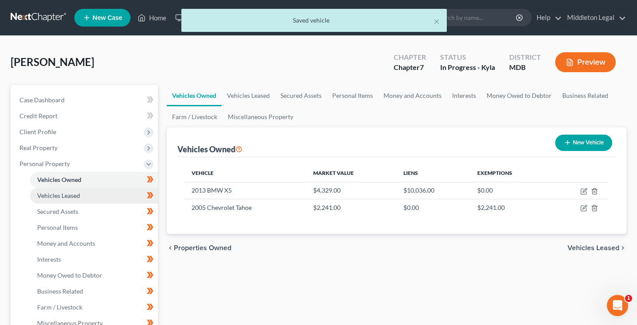
click at [80, 195] on link "Vehicles Leased" at bounding box center [94, 195] width 128 height 16
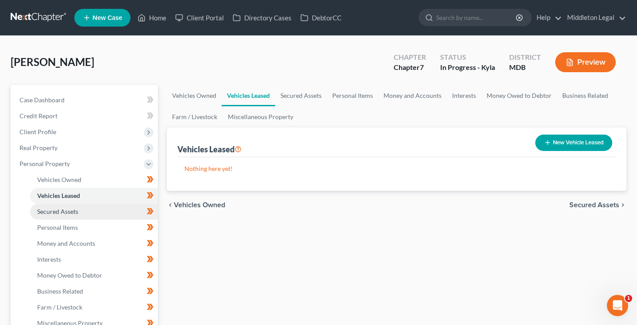
click at [76, 210] on span "Secured Assets" at bounding box center [57, 211] width 41 height 8
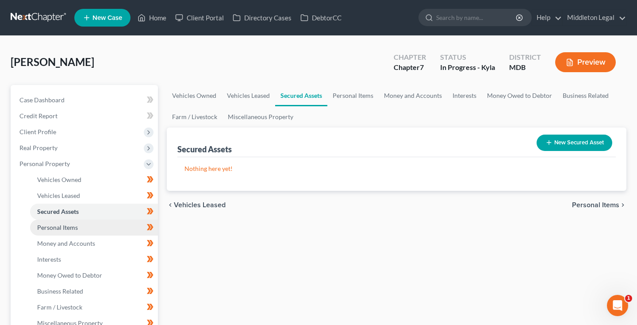
click at [69, 225] on span "Personal Items" at bounding box center [57, 227] width 41 height 8
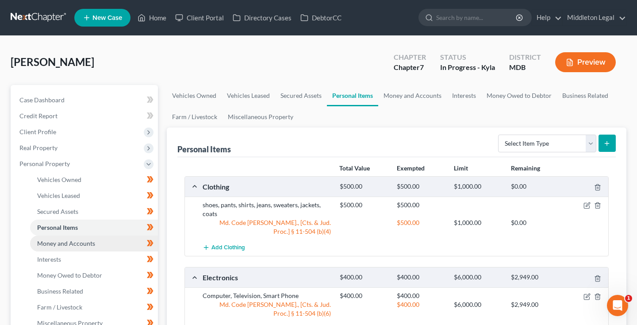
click at [63, 246] on span "Money and Accounts" at bounding box center [66, 243] width 58 height 8
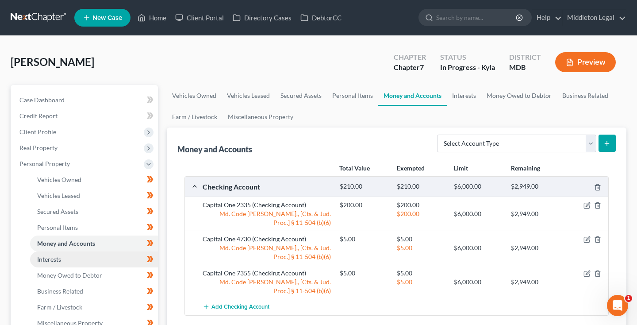
click at [54, 258] on span "Interests" at bounding box center [49, 259] width 24 height 8
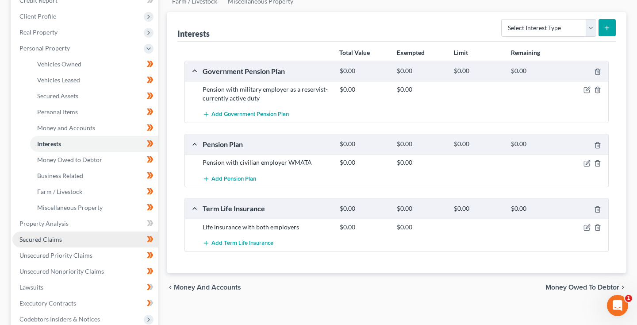
scroll to position [116, 0]
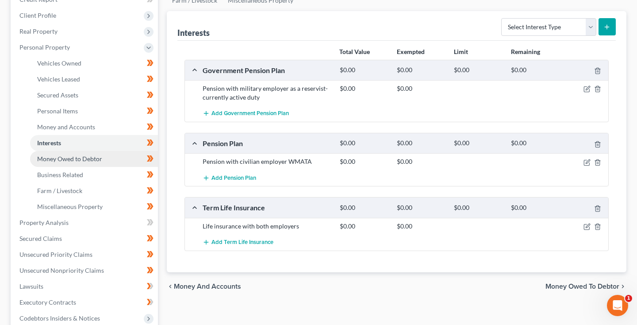
click at [67, 164] on link "Money Owed to Debtor" at bounding box center [94, 159] width 128 height 16
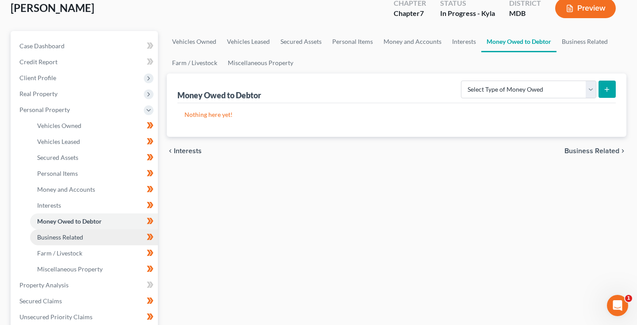
click at [69, 237] on span "Business Related" at bounding box center [60, 237] width 46 height 8
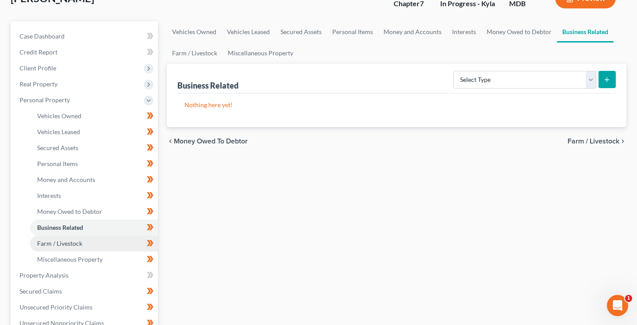
click at [69, 243] on span "Farm / Livestock" at bounding box center [59, 243] width 45 height 8
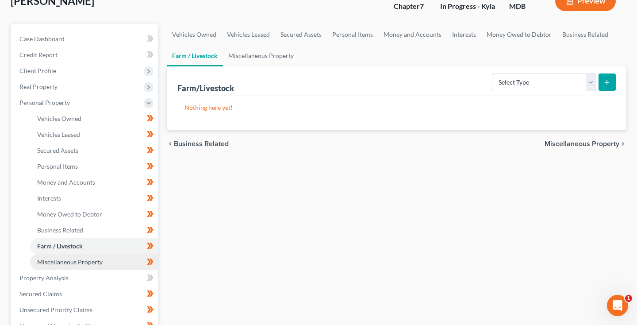
click at [69, 266] on link "Miscellaneous Property" at bounding box center [94, 262] width 128 height 16
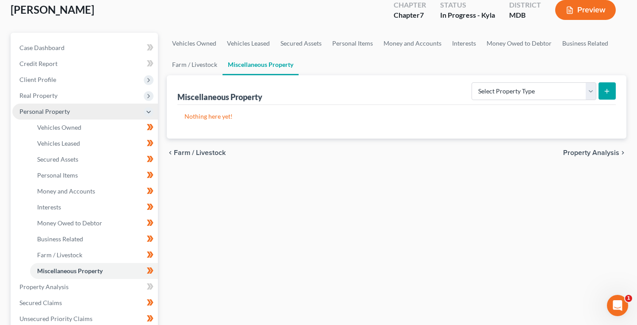
scroll to position [53, 0]
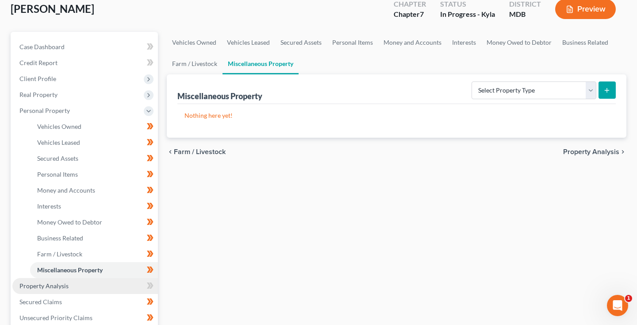
click at [45, 282] on span "Property Analysis" at bounding box center [43, 286] width 49 height 8
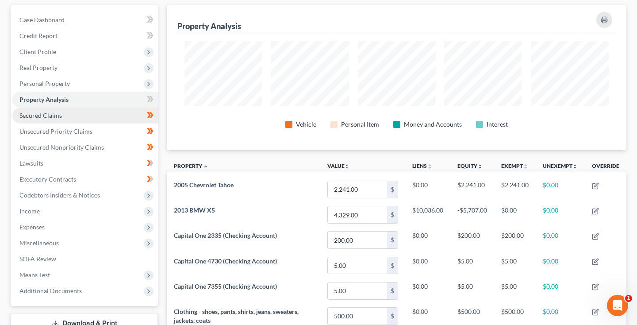
click at [69, 114] on link "Secured Claims" at bounding box center [84, 115] width 145 height 16
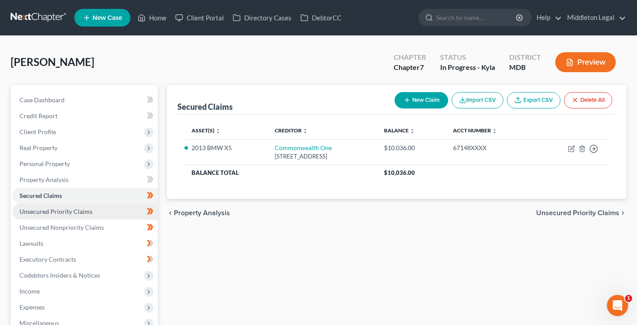
click at [65, 213] on span "Unsecured Priority Claims" at bounding box center [55, 211] width 73 height 8
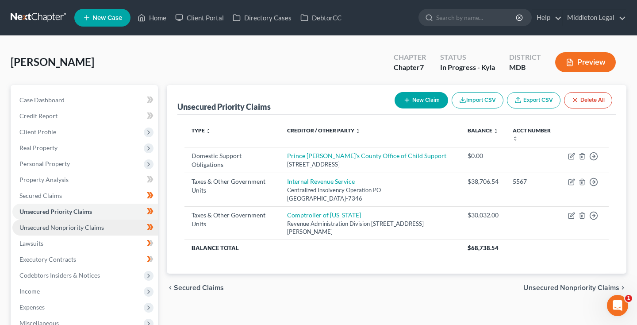
click at [66, 225] on span "Unsecured Nonpriority Claims" at bounding box center [61, 227] width 84 height 8
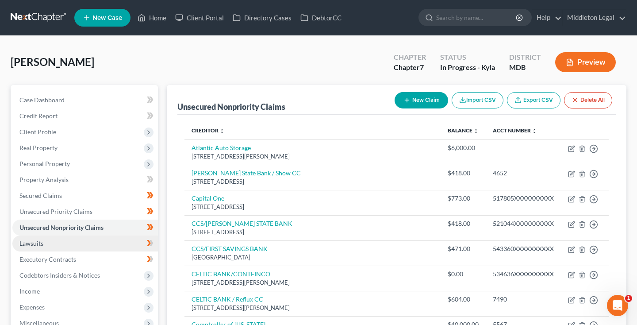
click at [51, 236] on link "Lawsuits" at bounding box center [84, 243] width 145 height 16
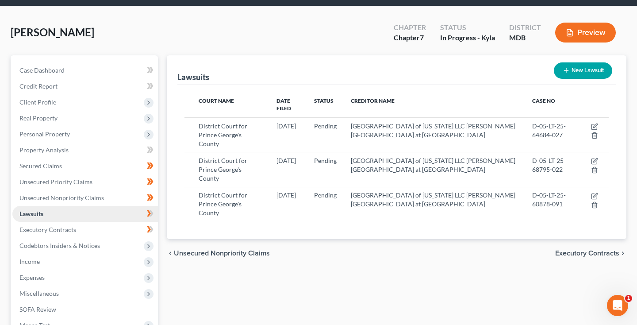
scroll to position [31, 0]
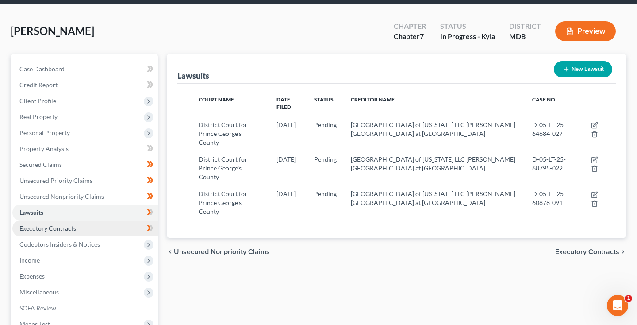
click at [51, 229] on span "Executory Contracts" at bounding box center [47, 228] width 57 height 8
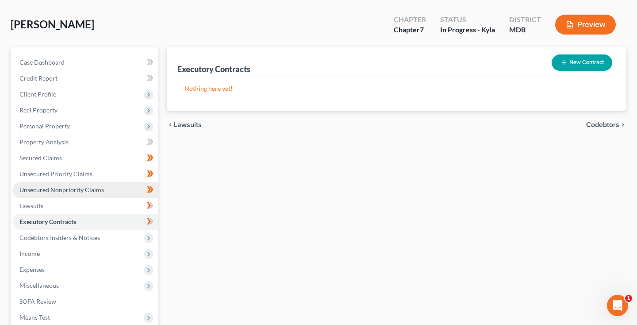
scroll to position [46, 0]
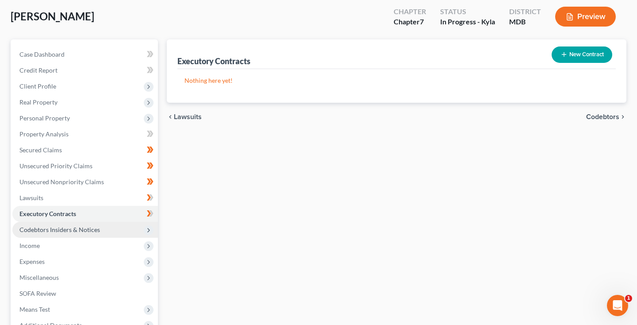
click at [53, 226] on span "Codebtors Insiders & Notices" at bounding box center [59, 229] width 80 height 8
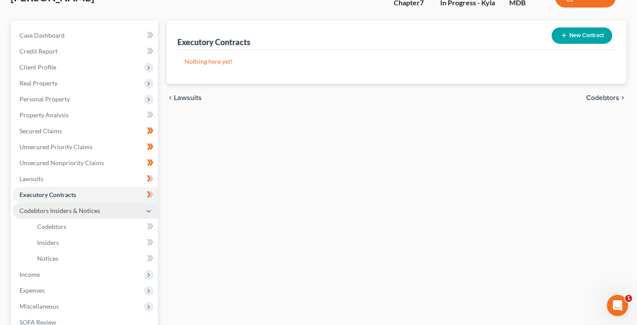
click at [53, 226] on span "Codebtors" at bounding box center [51, 226] width 29 height 8
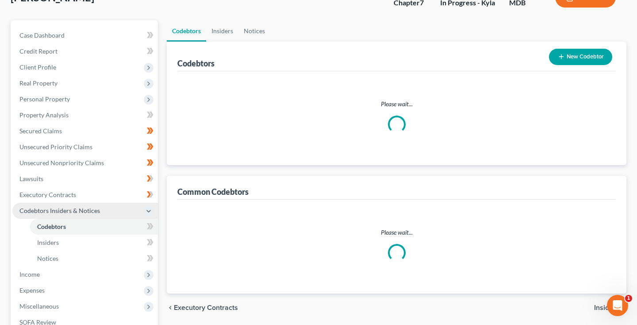
scroll to position [7, 0]
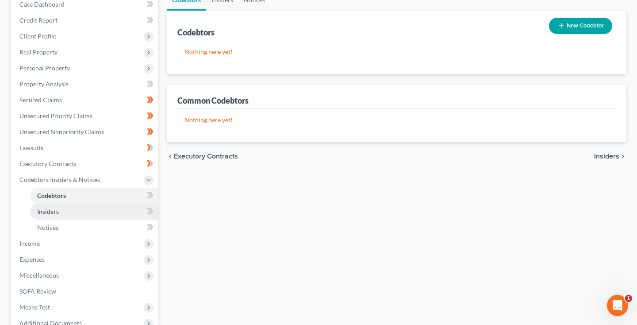
click at [49, 214] on span "Insiders" at bounding box center [48, 211] width 22 height 8
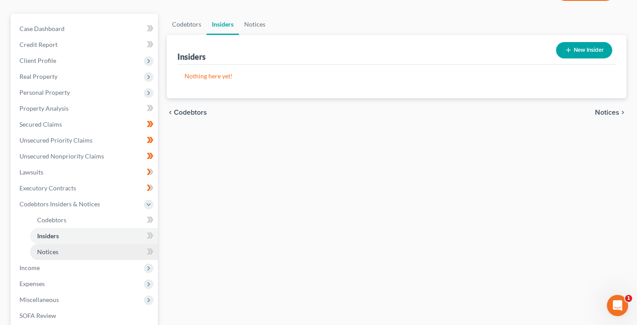
click at [50, 248] on span "Notices" at bounding box center [47, 252] width 21 height 8
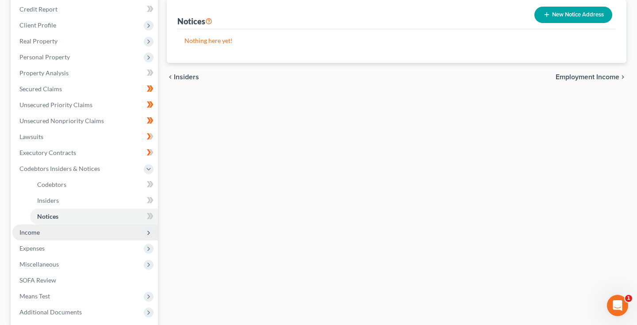
click at [35, 233] on span "Income" at bounding box center [29, 232] width 20 height 8
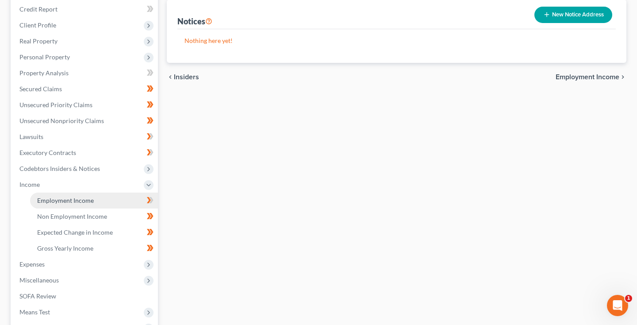
click at [60, 204] on link "Employment Income" at bounding box center [94, 200] width 128 height 16
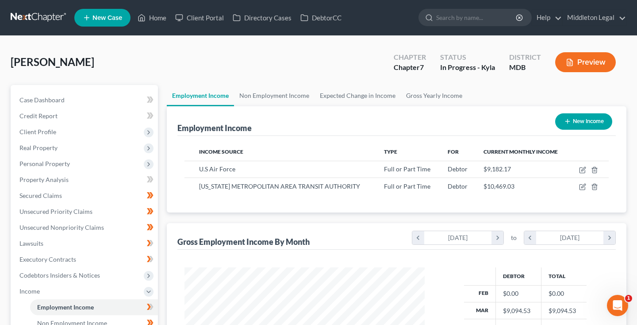
click at [36, 18] on link at bounding box center [39, 18] width 57 height 16
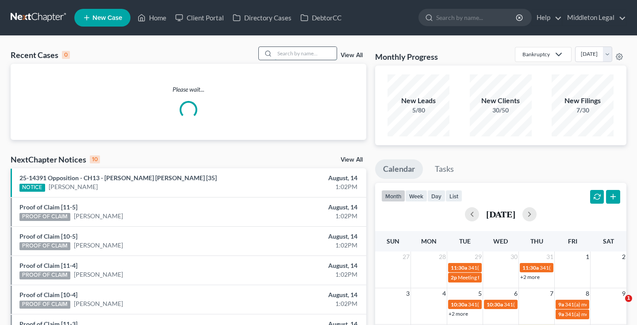
click at [321, 54] on input "search" at bounding box center [306, 53] width 62 height 13
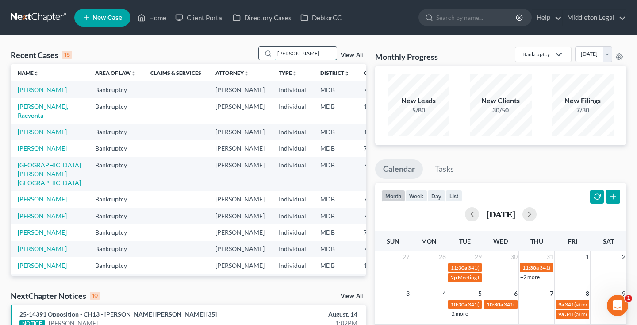
type input "[PERSON_NAME]"
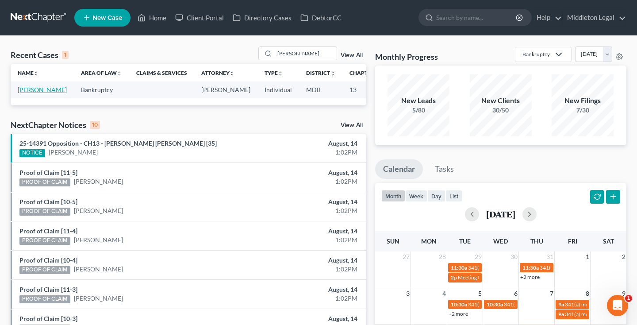
click at [28, 93] on link "[PERSON_NAME]" at bounding box center [42, 90] width 49 height 8
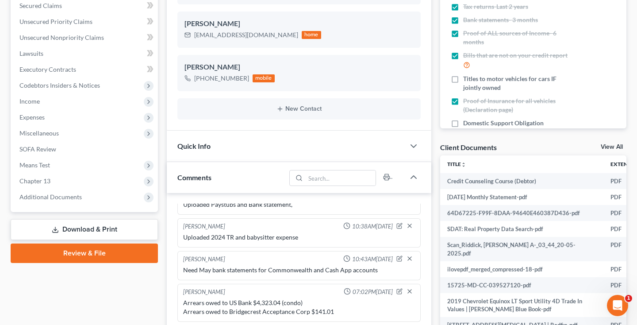
scroll to position [197, 0]
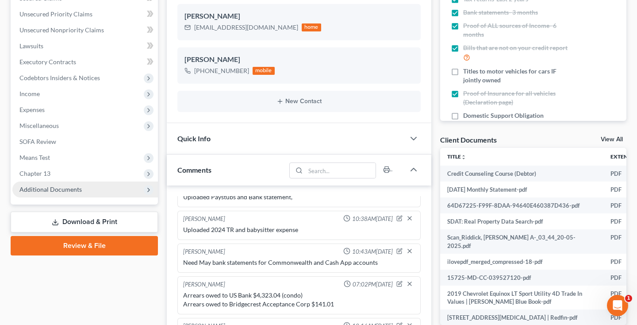
click at [75, 186] on span "Additional Documents" at bounding box center [50, 189] width 62 height 8
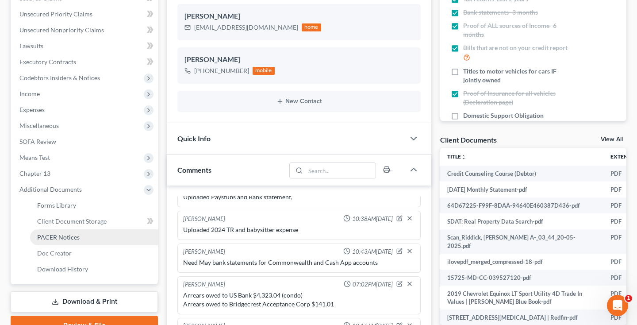
click at [61, 237] on span "PACER Notices" at bounding box center [58, 237] width 42 height 8
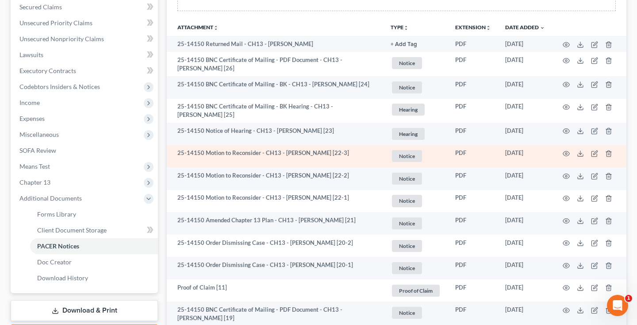
scroll to position [189, 0]
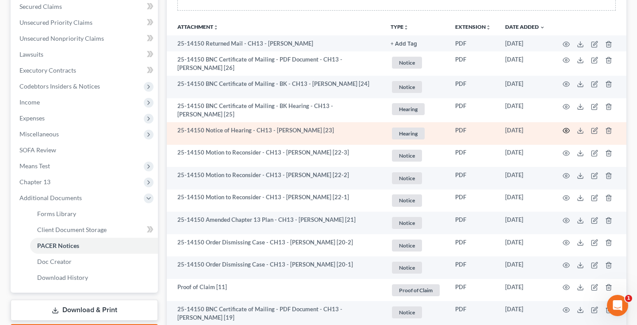
click at [566, 131] on icon "button" at bounding box center [565, 130] width 7 height 7
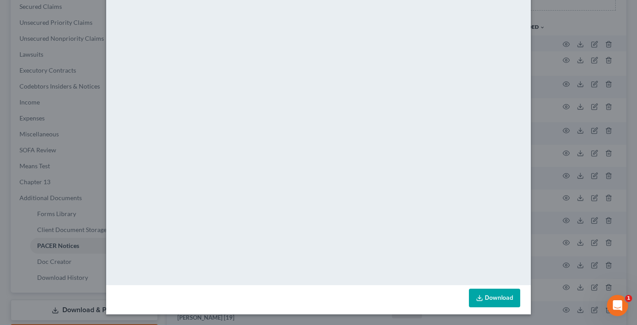
scroll to position [0, 0]
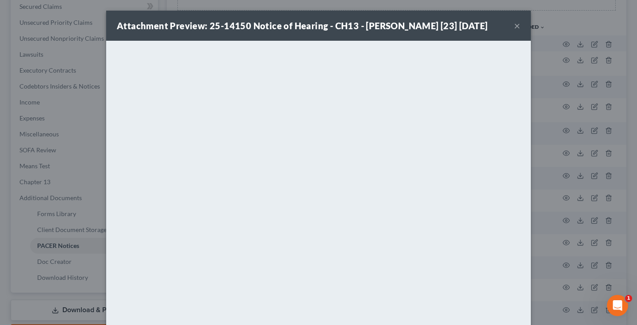
click at [517, 31] on button "×" at bounding box center [517, 25] width 6 height 11
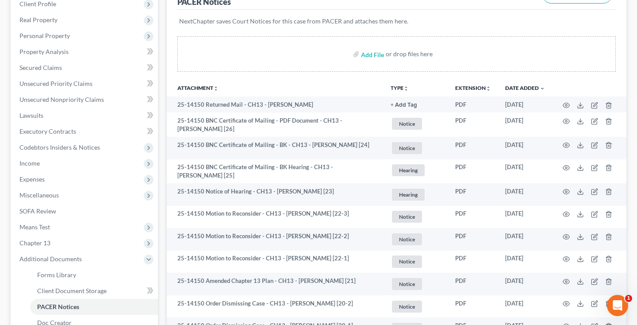
scroll to position [88, 0]
